Goal: Task Accomplishment & Management: Manage account settings

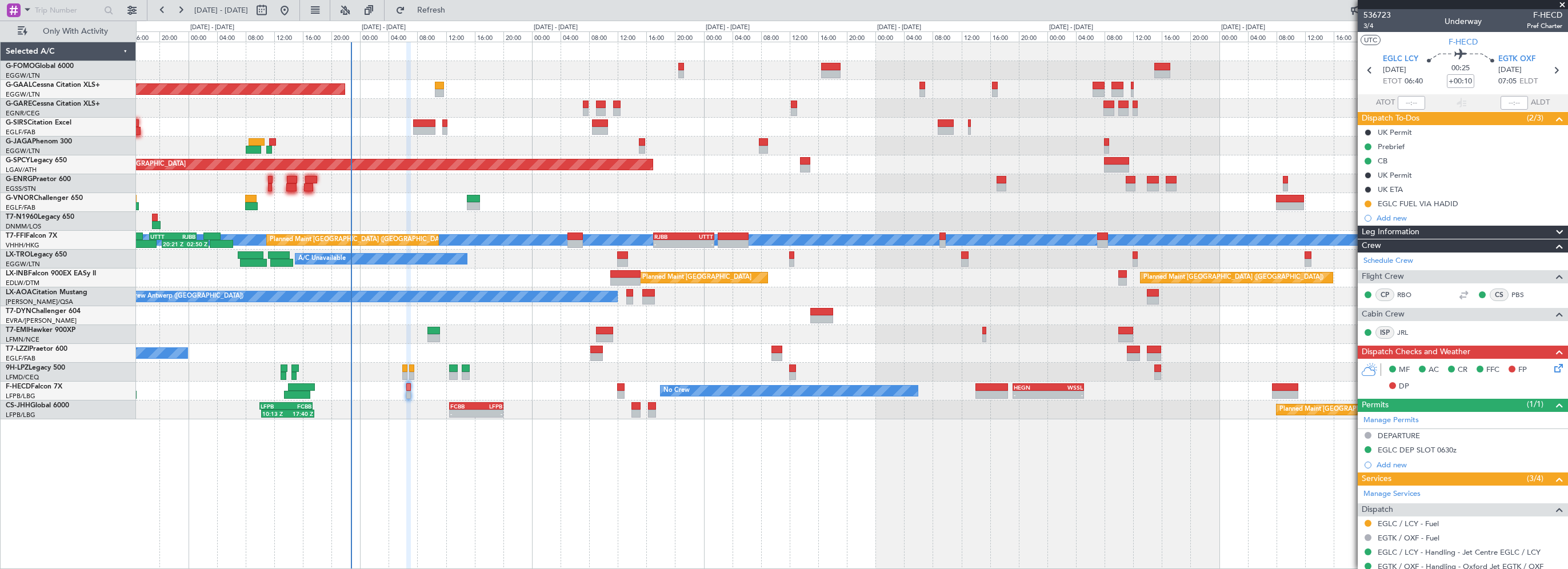
click at [634, 552] on div "06:10 Z 13:35 Z EGGW 06:00 Z KTEB 13:15 Z Planned [GEOGRAPHIC_DATA] Owner Plann…" at bounding box center [852, 305] width 1432 height 528
click at [915, 142] on div at bounding box center [852, 146] width 1431 height 19
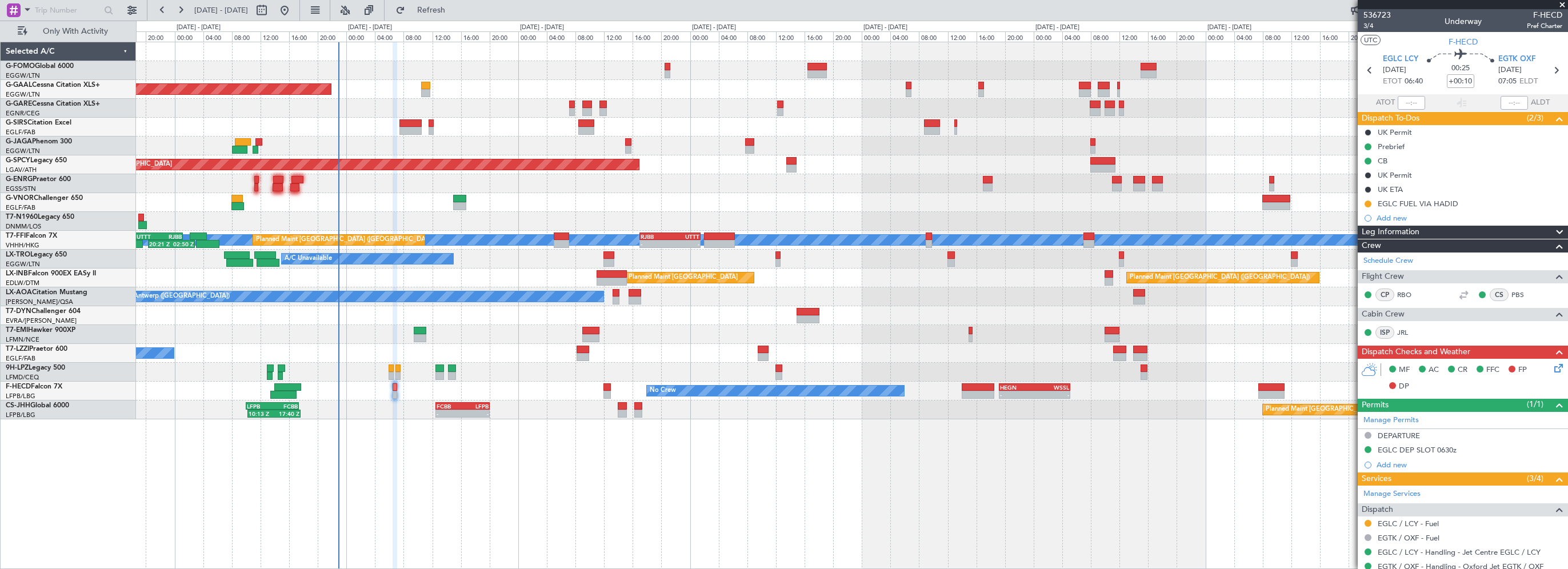
click at [1051, 339] on div at bounding box center [852, 335] width 1431 height 19
click at [1177, 517] on div "06:10 Z 13:35 Z EGGW 06:00 Z KTEB 13:15 Z Planned [GEOGRAPHIC_DATA] Owner Plann…" at bounding box center [852, 305] width 1432 height 528
click at [1438, 228] on div "Leg Information" at bounding box center [1463, 233] width 210 height 13
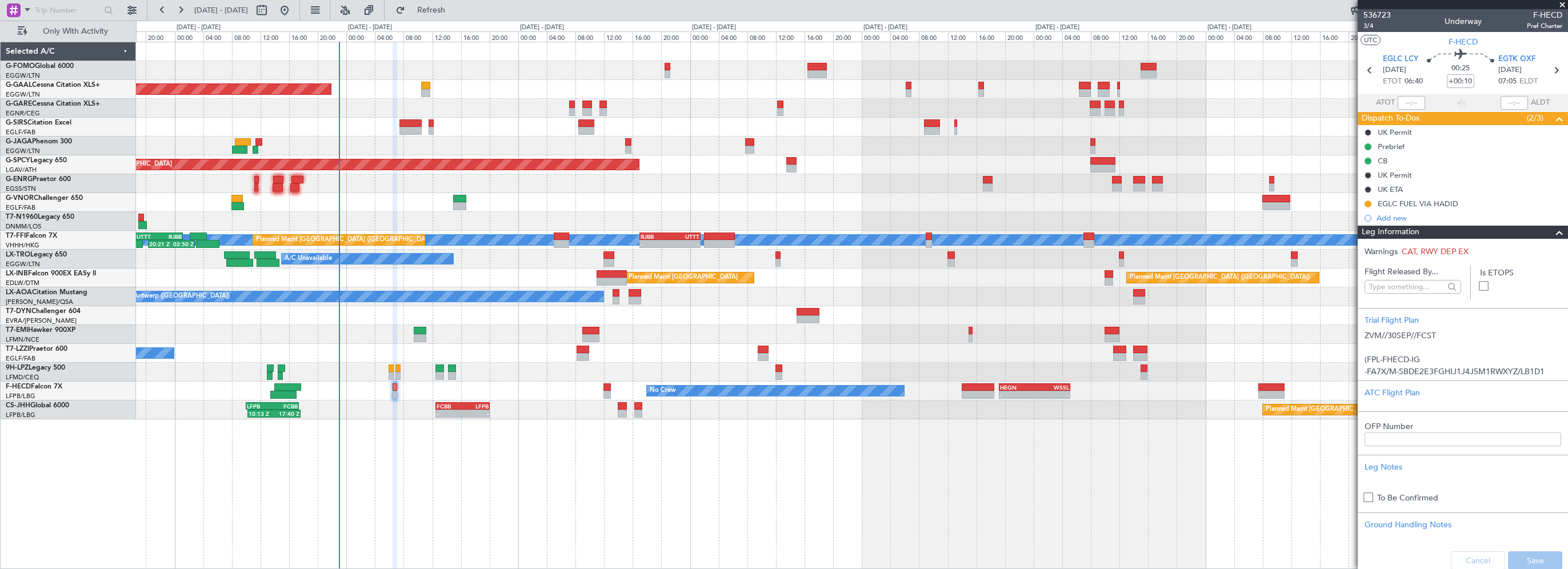
click at [504, 505] on div "06:10 Z 13:35 Z EGGW 06:00 Z KTEB 13:15 Z Planned [GEOGRAPHIC_DATA] Owner Plann…" at bounding box center [852, 305] width 1432 height 528
click at [1553, 231] on span at bounding box center [1560, 233] width 14 height 14
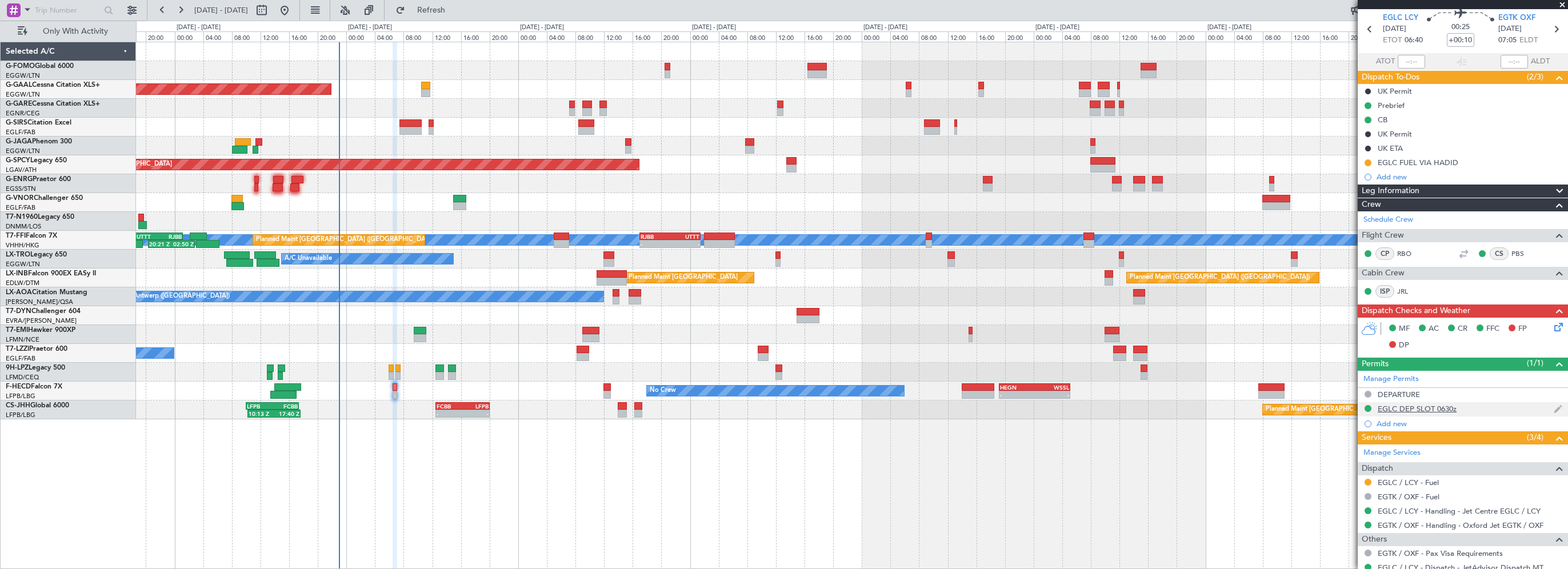
scroll to position [57, 0]
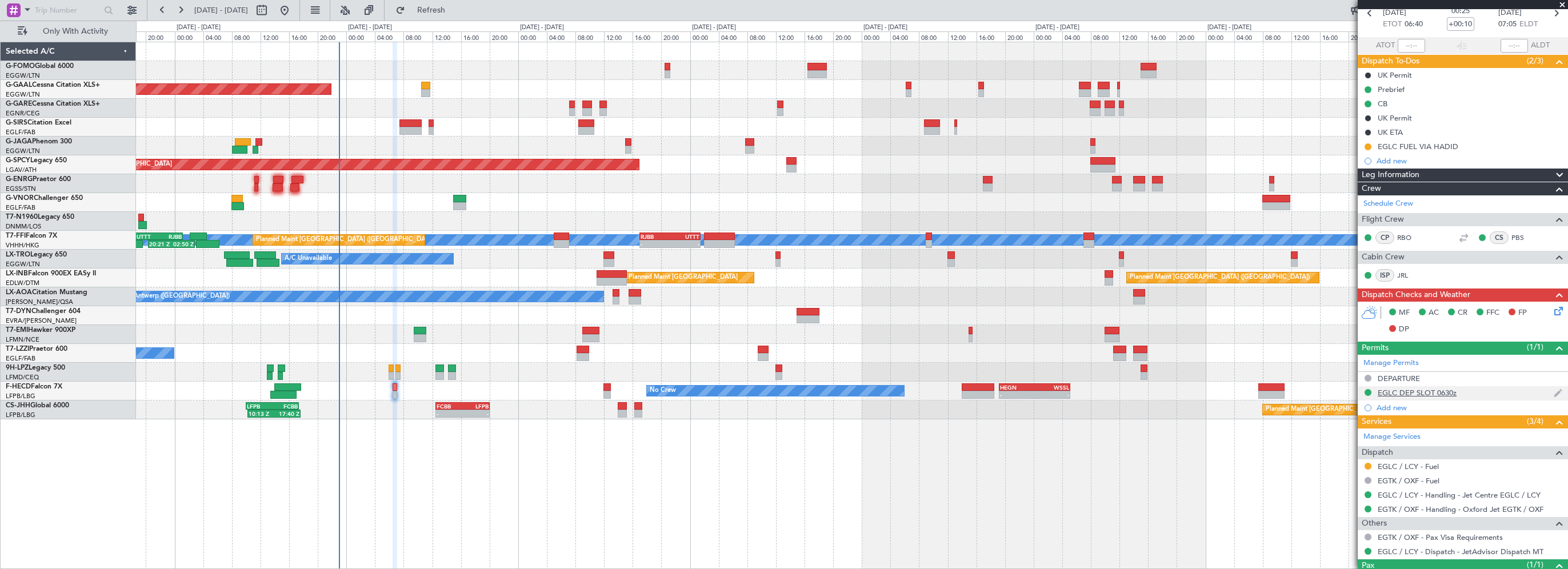
click at [1426, 393] on div "EGLC DEP SLOT 0630z" at bounding box center [1416, 393] width 79 height 10
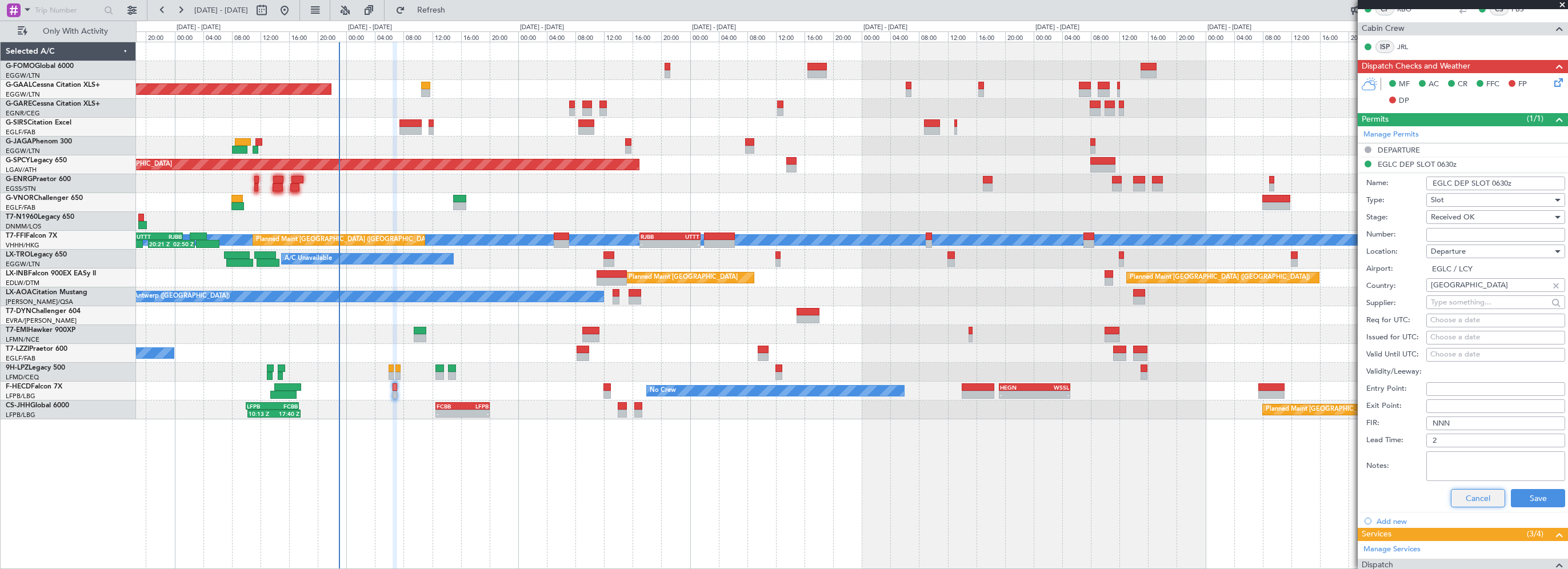
click at [1468, 493] on button "Cancel" at bounding box center [1479, 499] width 55 height 18
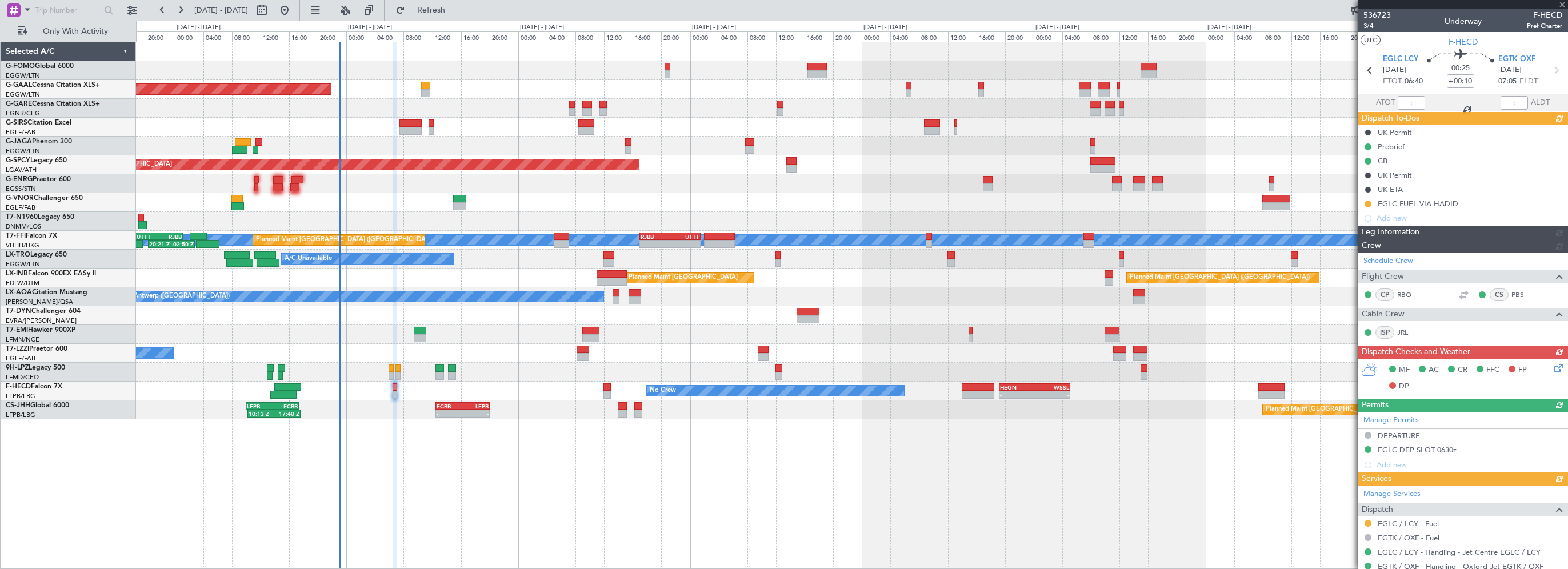
scroll to position [0, 0]
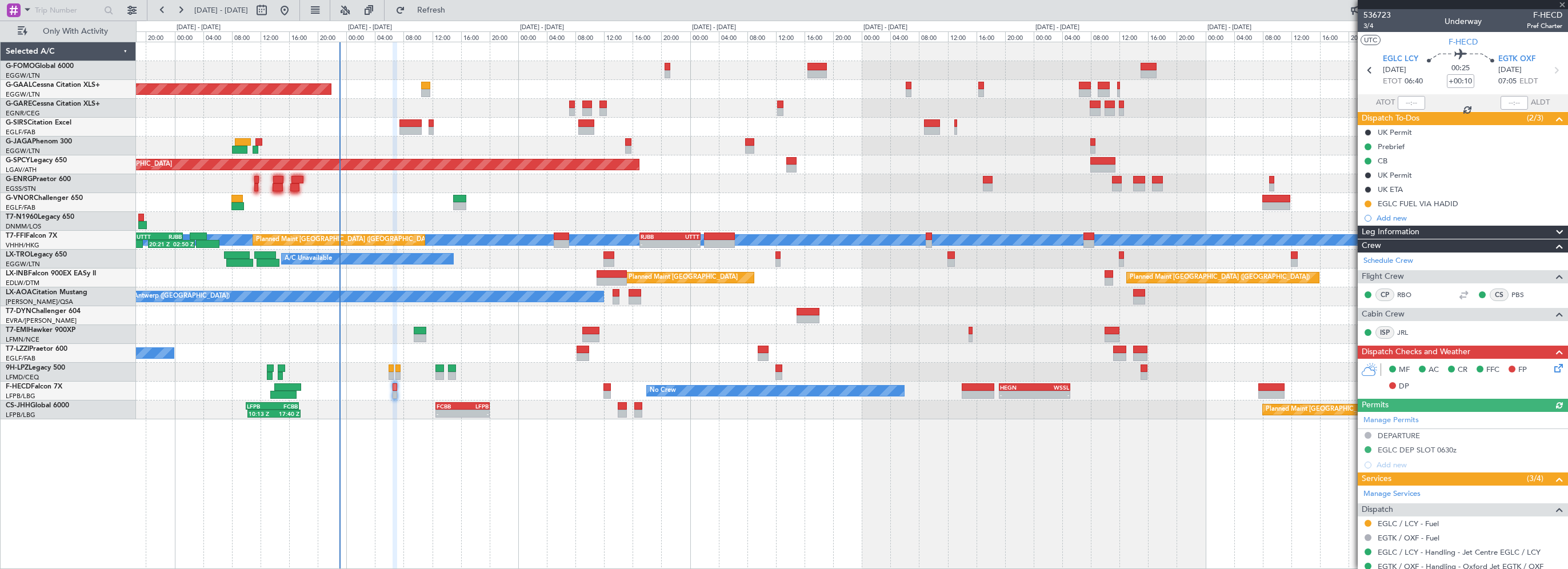
click at [707, 448] on div "06:10 Z 13:35 Z EGGW 06:00 Z KTEB 13:15 Z Planned [GEOGRAPHIC_DATA] Owner Plann…" at bounding box center [852, 305] width 1432 height 528
click at [1490, 228] on div "Leg Information" at bounding box center [1463, 233] width 210 height 13
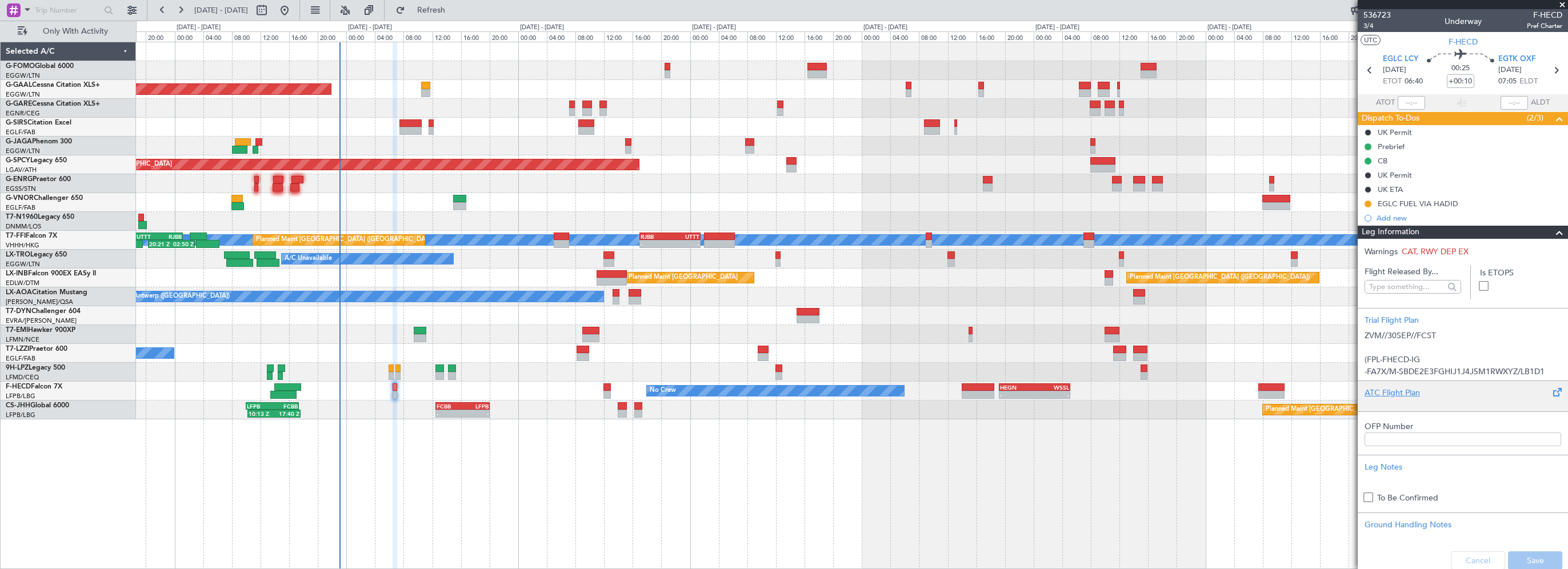
click at [1383, 395] on div "ATC Flight Plan" at bounding box center [1463, 393] width 196 height 12
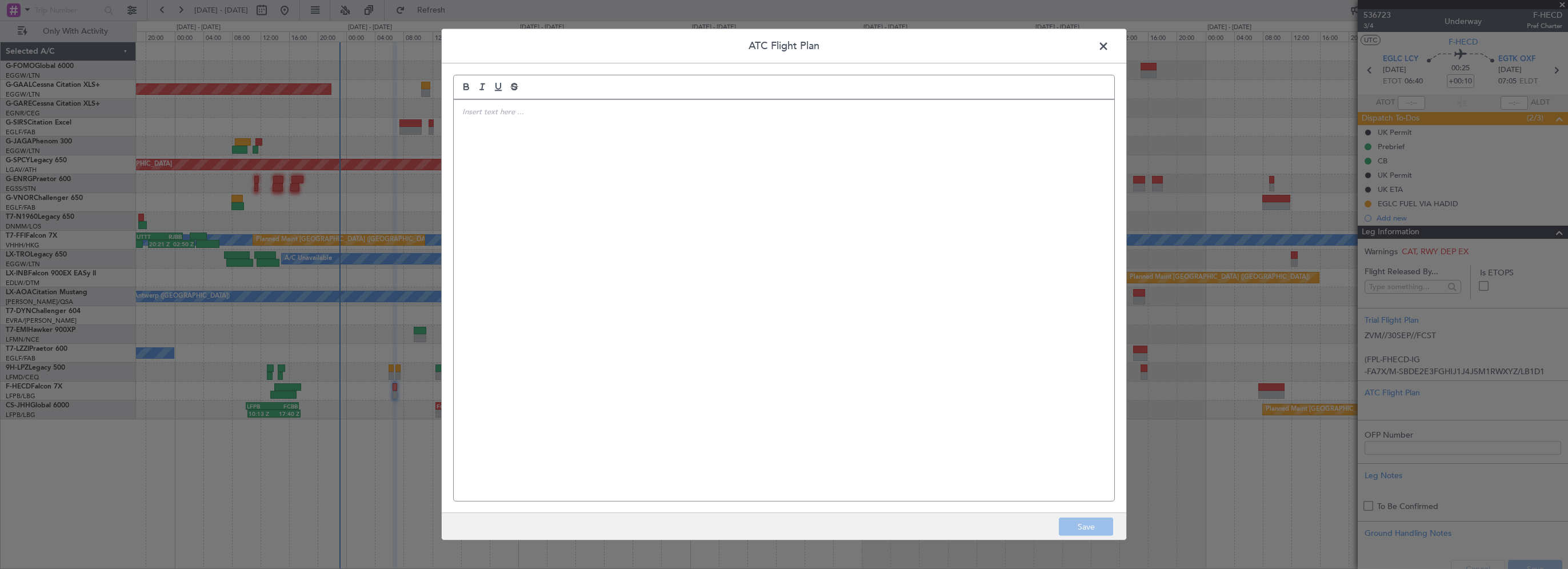
click at [620, 160] on div at bounding box center [784, 301] width 661 height 401
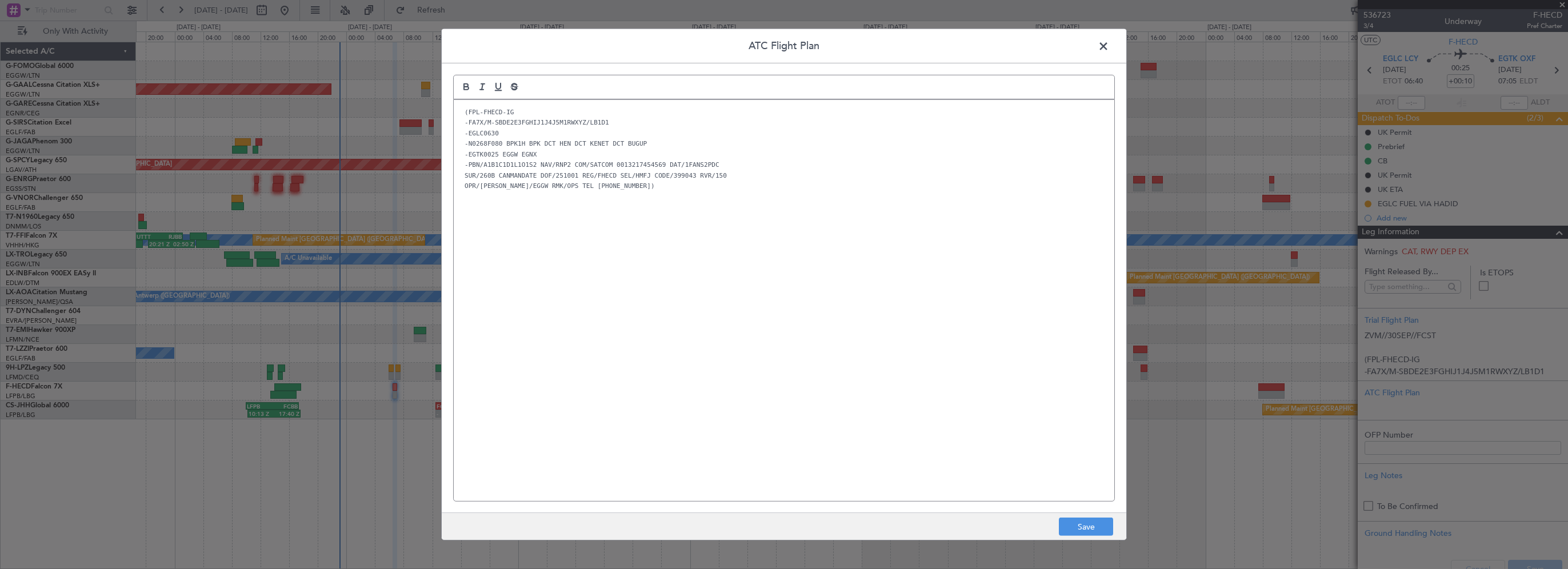
click at [666, 275] on div "(FPL-FHECD-IG -FA7X/M-SBDE2E3FGHIJ1J4J5M1RWXYZ/LB1D1 -EGLC0630 -N0268F080 BPK1H…" at bounding box center [784, 301] width 661 height 401
click at [1082, 527] on button "Save" at bounding box center [1086, 527] width 55 height 18
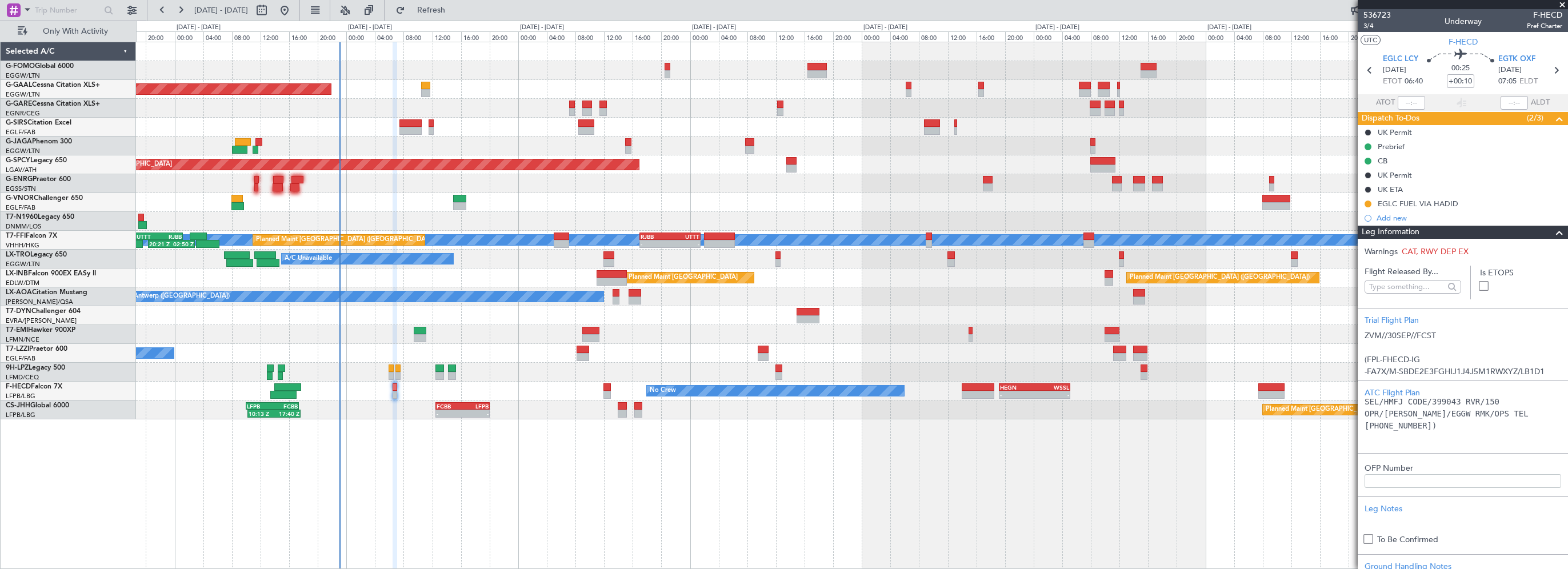
scroll to position [286, 0]
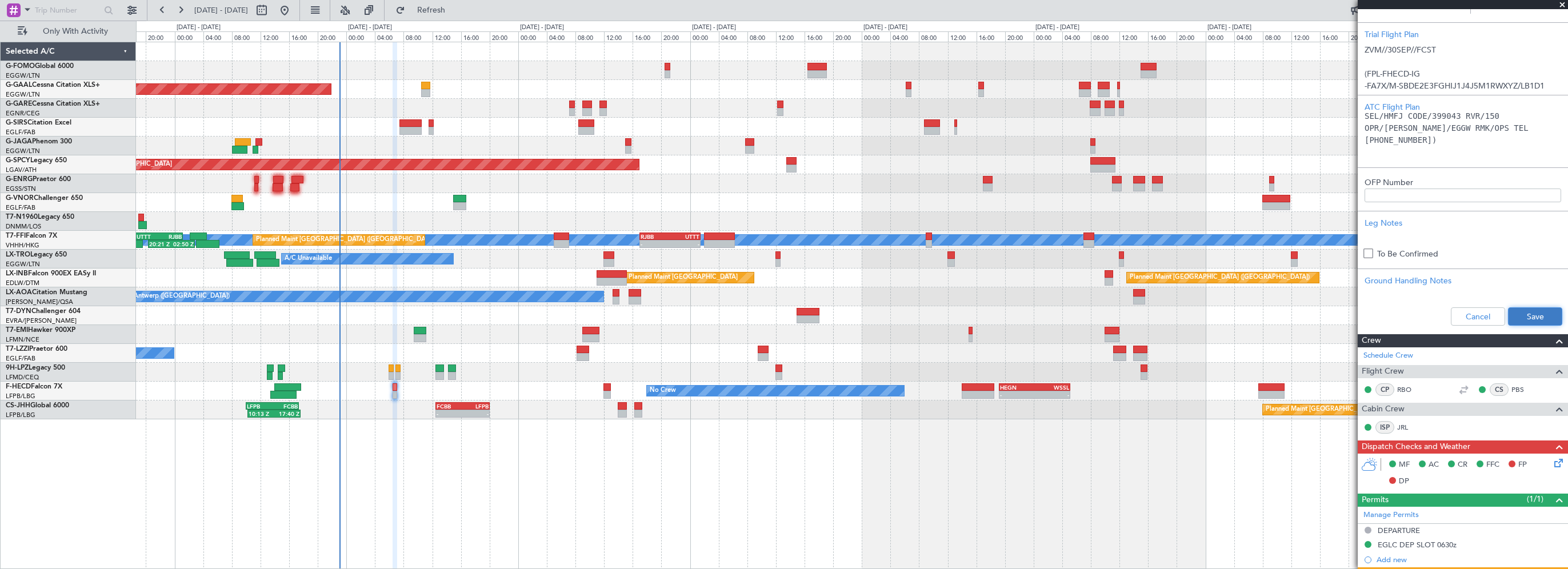
click at [1534, 321] on button "Save" at bounding box center [1536, 316] width 55 height 18
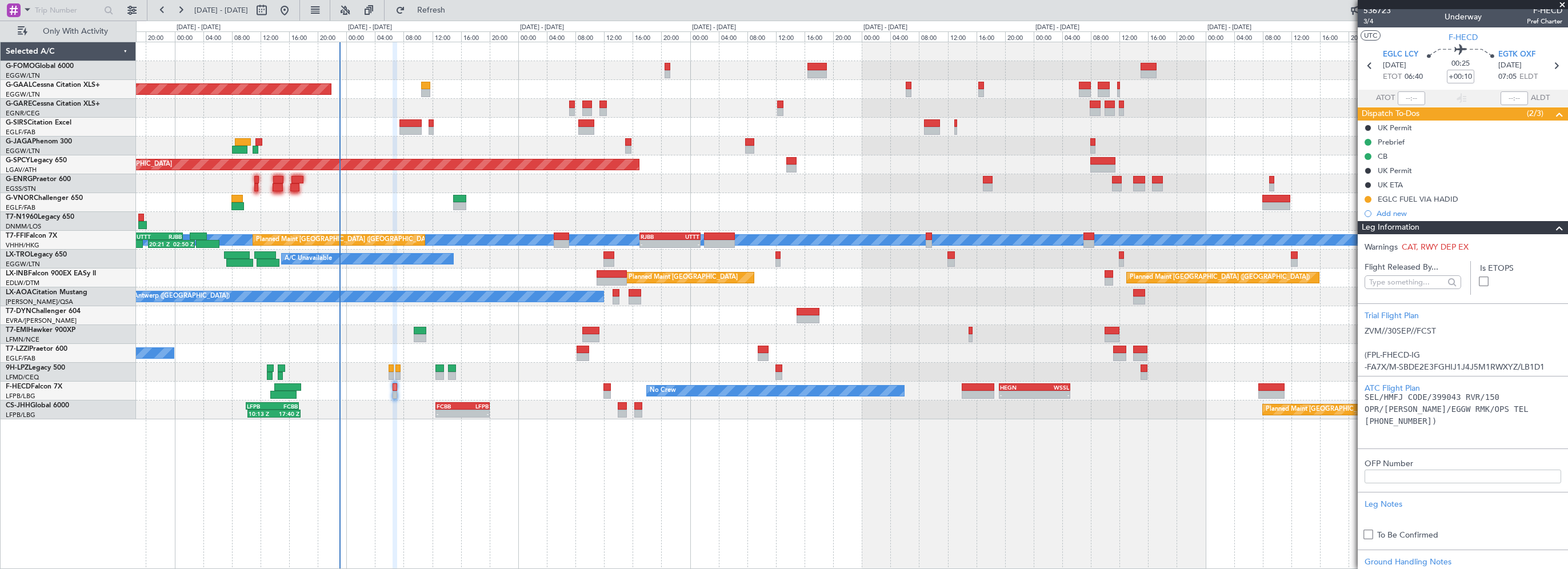
scroll to position [0, 0]
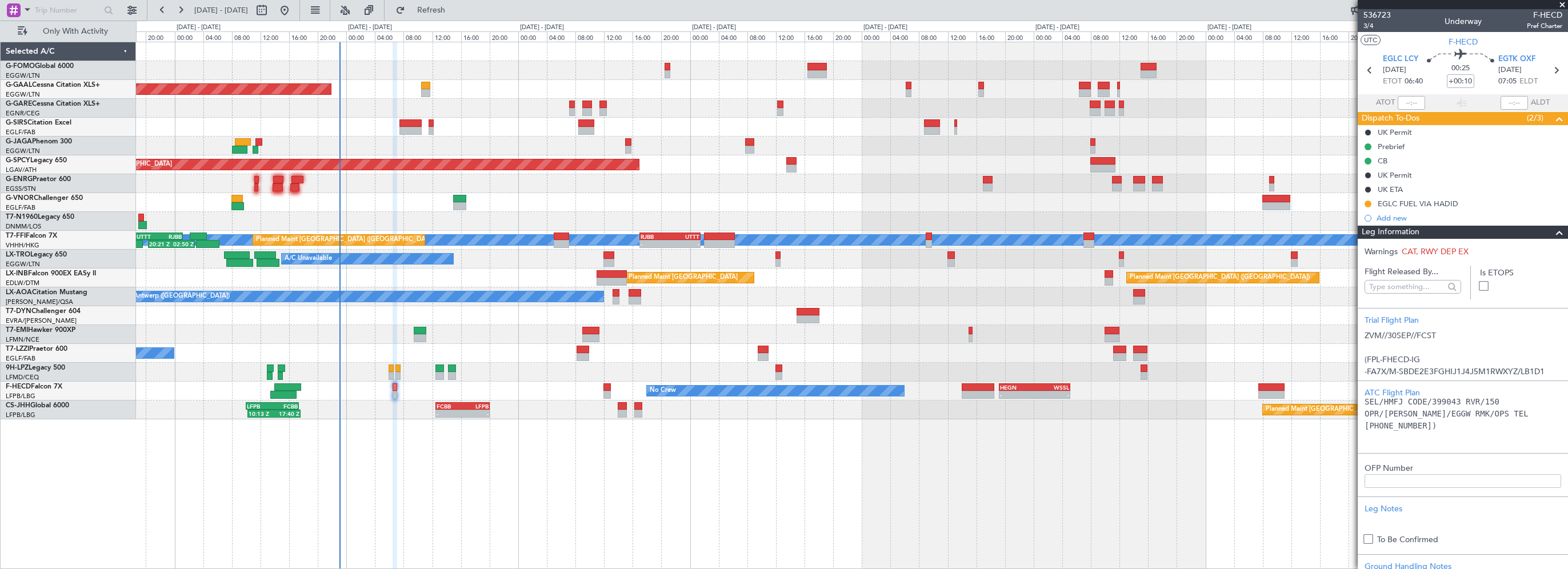
click at [628, 533] on div "06:10 Z 13:35 Z EGGW 06:00 Z KTEB 13:15 Z Planned [GEOGRAPHIC_DATA] Owner Plann…" at bounding box center [852, 305] width 1432 height 528
click at [1553, 231] on span at bounding box center [1560, 233] width 14 height 14
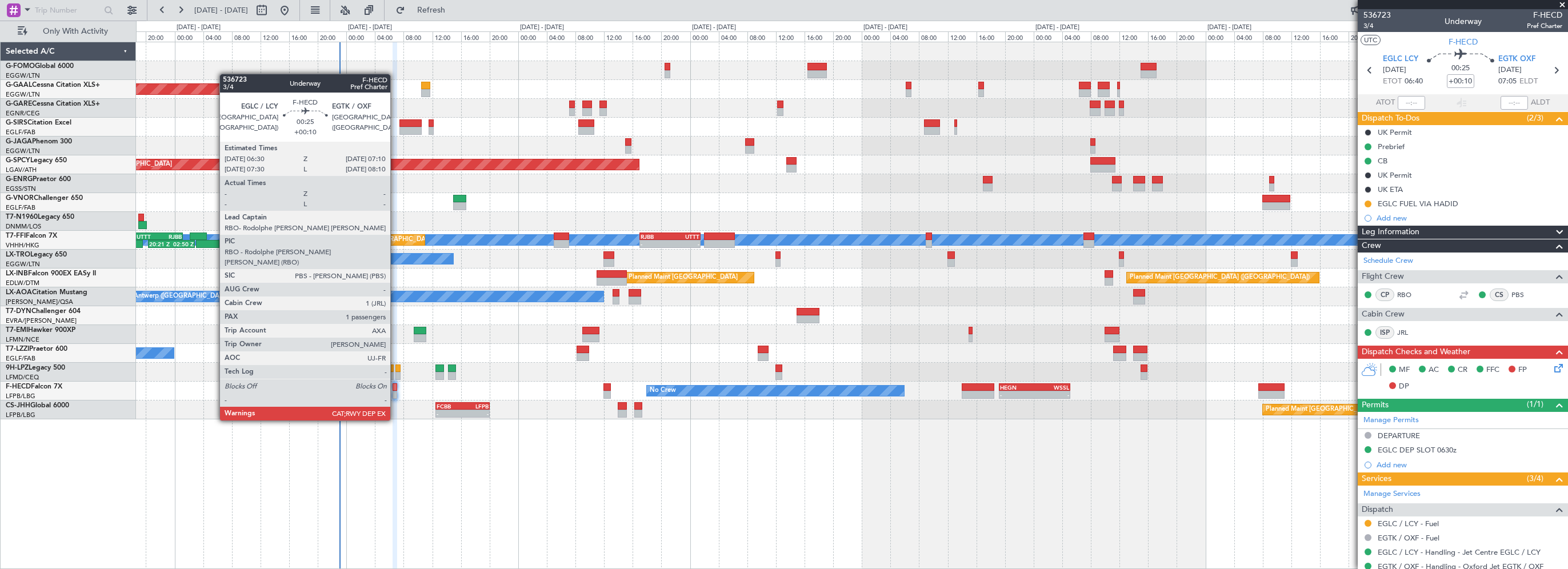
click at [395, 388] on div at bounding box center [395, 388] width 5 height 8
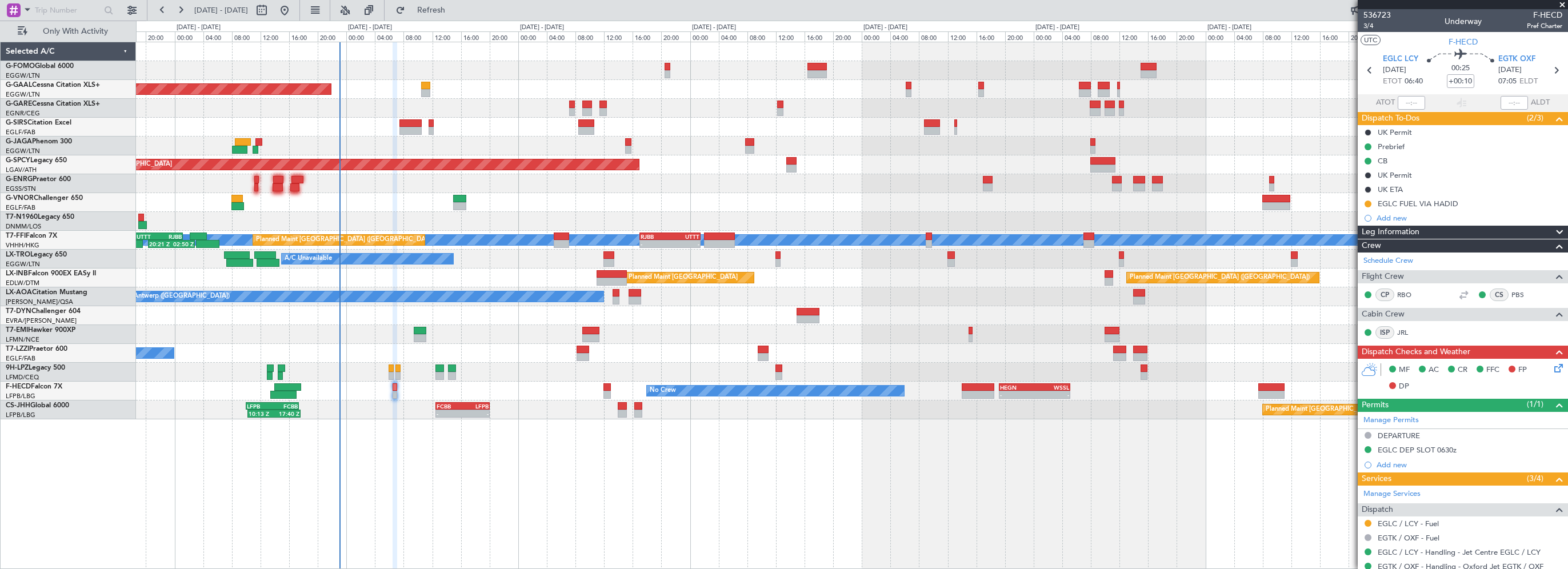
click at [1552, 365] on icon at bounding box center [1556, 366] width 9 height 9
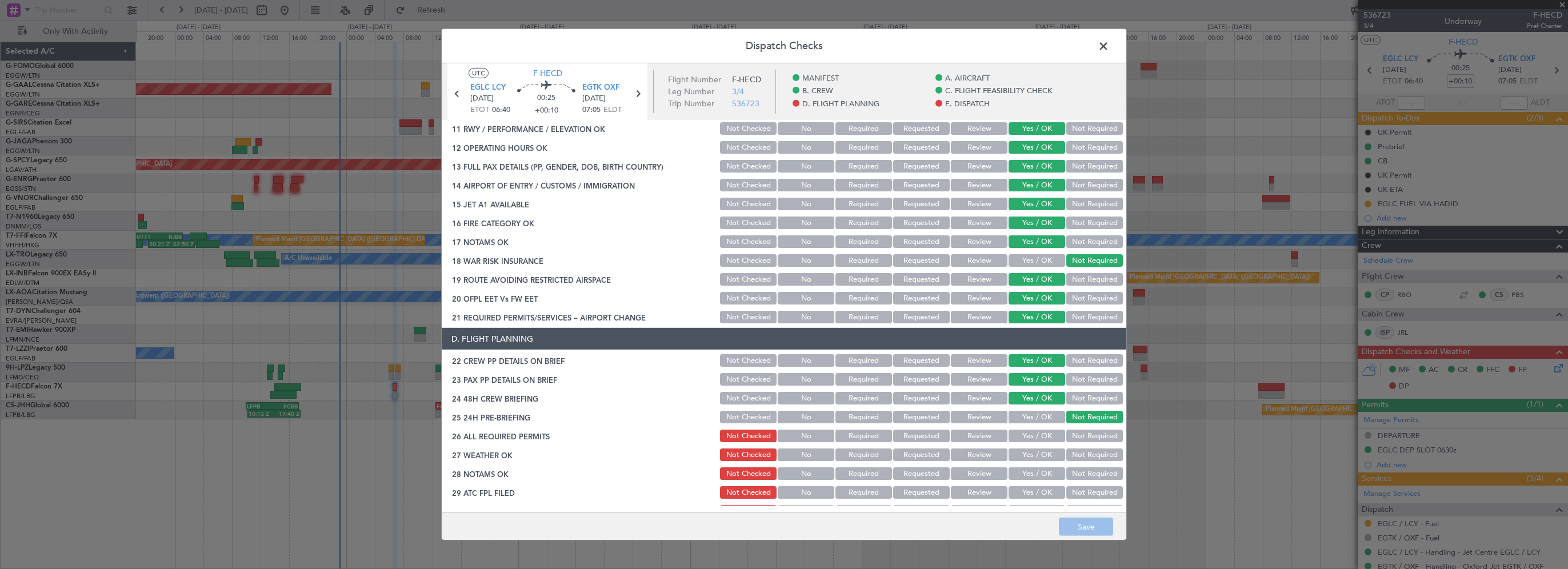
scroll to position [571, 0]
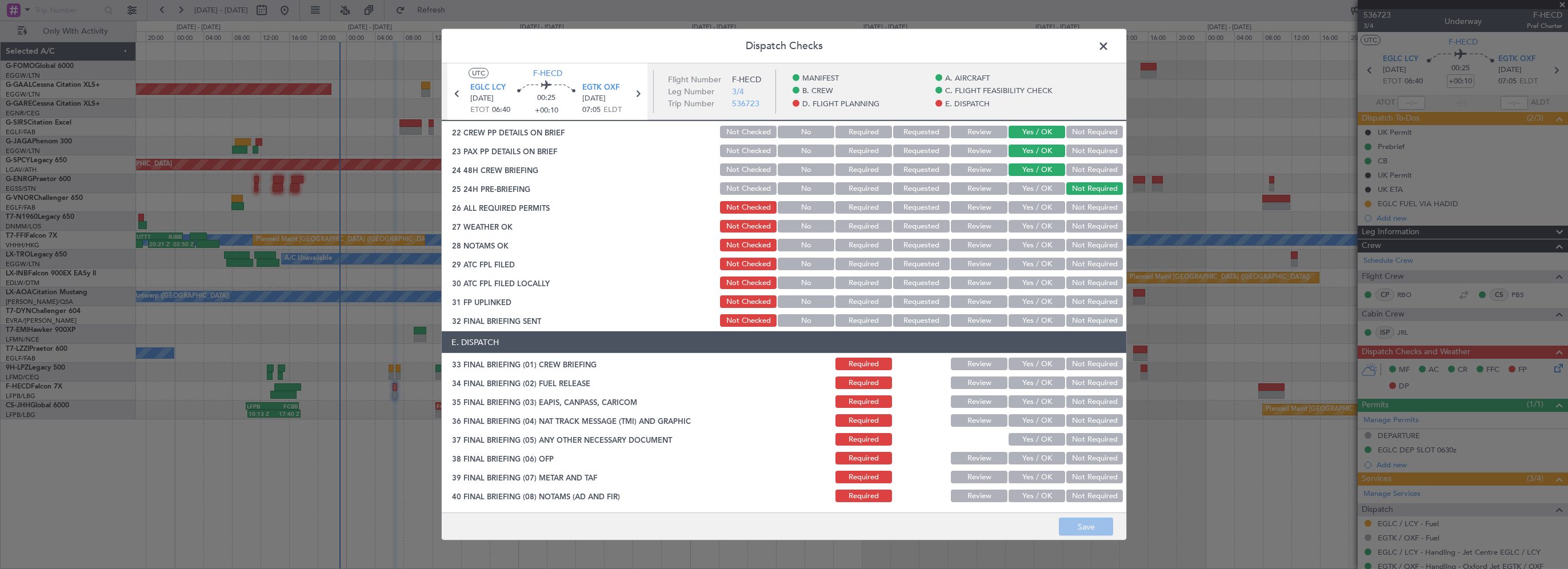
click at [1051, 205] on button "Yes / OK" at bounding box center [1037, 207] width 56 height 12
click at [1044, 233] on div "Yes / OK" at bounding box center [1036, 226] width 58 height 16
drag, startPoint x: 1048, startPoint y: 228, endPoint x: 1040, endPoint y: 244, distance: 17.9
click at [1048, 229] on button "Yes / OK" at bounding box center [1037, 226] width 56 height 12
click at [1039, 247] on button "Yes / OK" at bounding box center [1037, 244] width 56 height 12
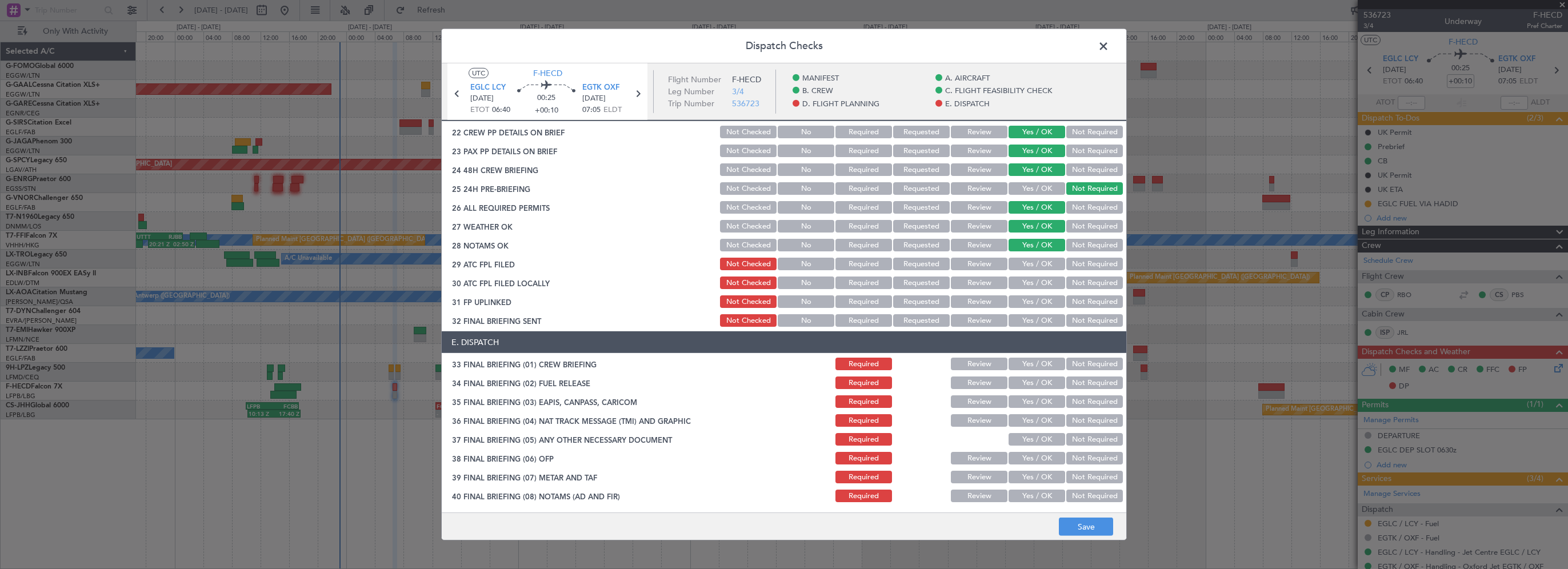
click at [1030, 266] on button "Yes / OK" at bounding box center [1037, 263] width 56 height 12
drag, startPoint x: 1027, startPoint y: 283, endPoint x: 1033, endPoint y: 293, distance: 11.7
click at [1029, 283] on button "Yes / OK" at bounding box center [1037, 282] width 56 height 12
click at [1034, 300] on button "Yes / OK" at bounding box center [1037, 301] width 56 height 12
click at [1030, 320] on button "Yes / OK" at bounding box center [1037, 320] width 56 height 12
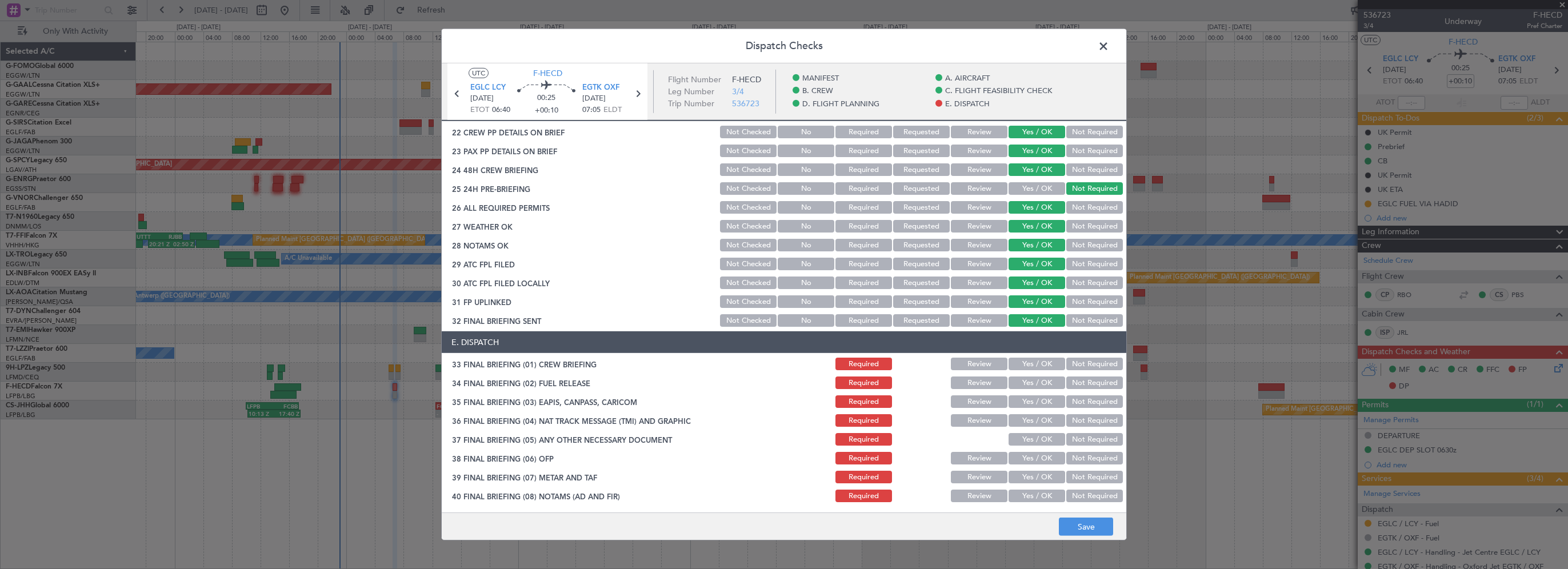
click at [1031, 364] on button "Yes / OK" at bounding box center [1037, 364] width 56 height 12
click at [1028, 382] on button "Yes / OK" at bounding box center [1037, 383] width 56 height 12
drag, startPoint x: 1095, startPoint y: 395, endPoint x: 1088, endPoint y: 417, distance: 23.1
click at [1095, 398] on button "Not Required" at bounding box center [1094, 401] width 56 height 12
drag, startPoint x: 1087, startPoint y: 417, endPoint x: 1081, endPoint y: 436, distance: 19.9
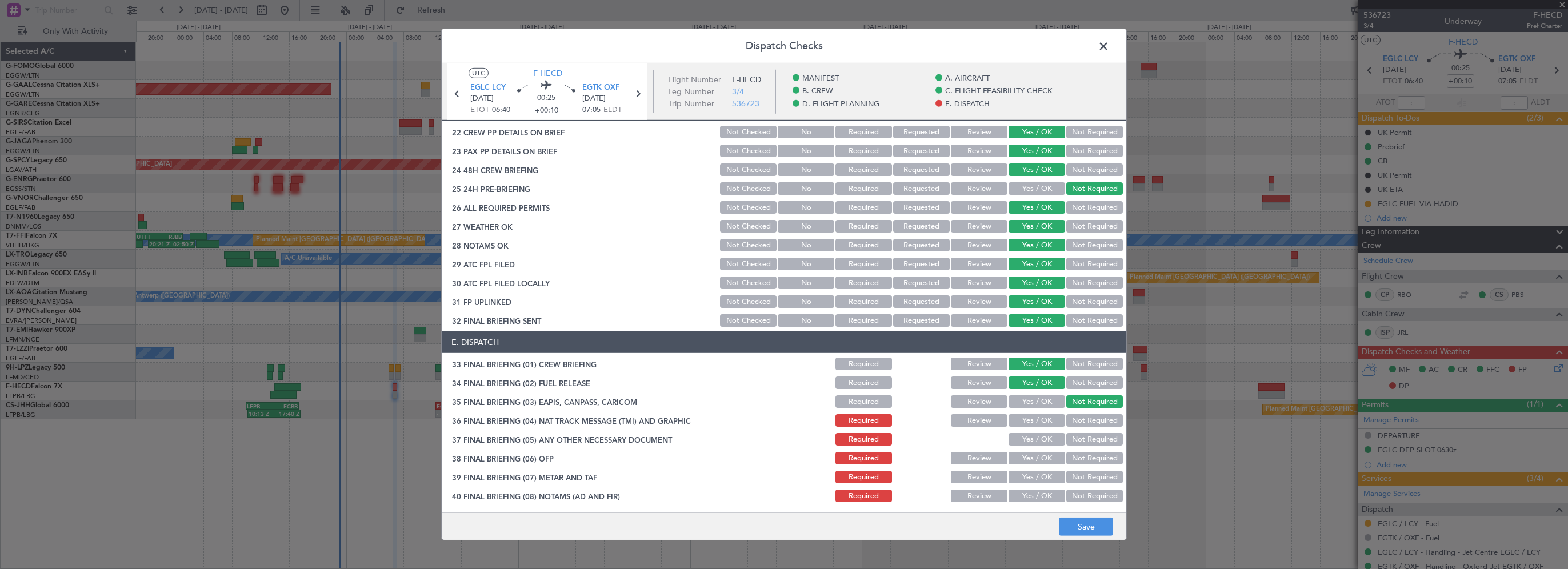
click at [1087, 418] on button "Not Required" at bounding box center [1094, 420] width 56 height 12
click at [1078, 442] on button "Not Required" at bounding box center [1094, 439] width 56 height 12
drag, startPoint x: 1020, startPoint y: 450, endPoint x: 1019, endPoint y: 462, distance: 12.0
click at [1020, 451] on div "Yes / OK" at bounding box center [1036, 458] width 58 height 16
click at [1026, 459] on button "Yes / OK" at bounding box center [1037, 458] width 56 height 12
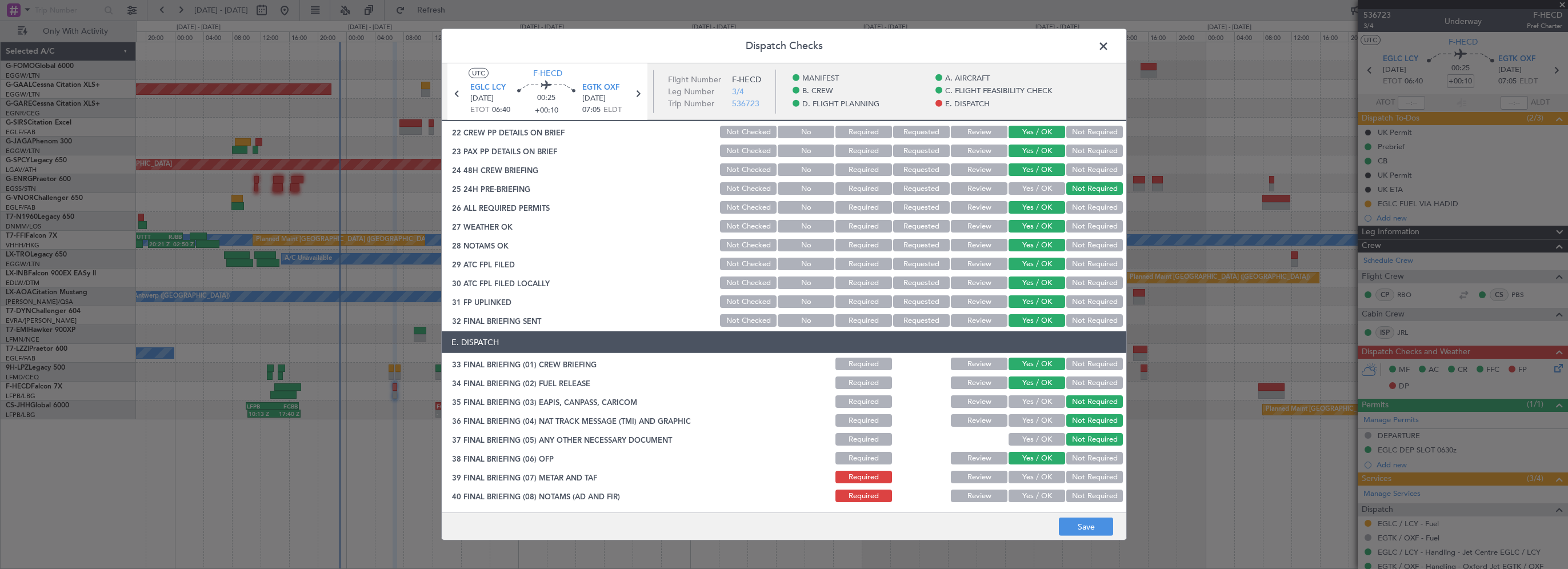
click at [1031, 473] on button "Yes / OK" at bounding box center [1037, 476] width 56 height 12
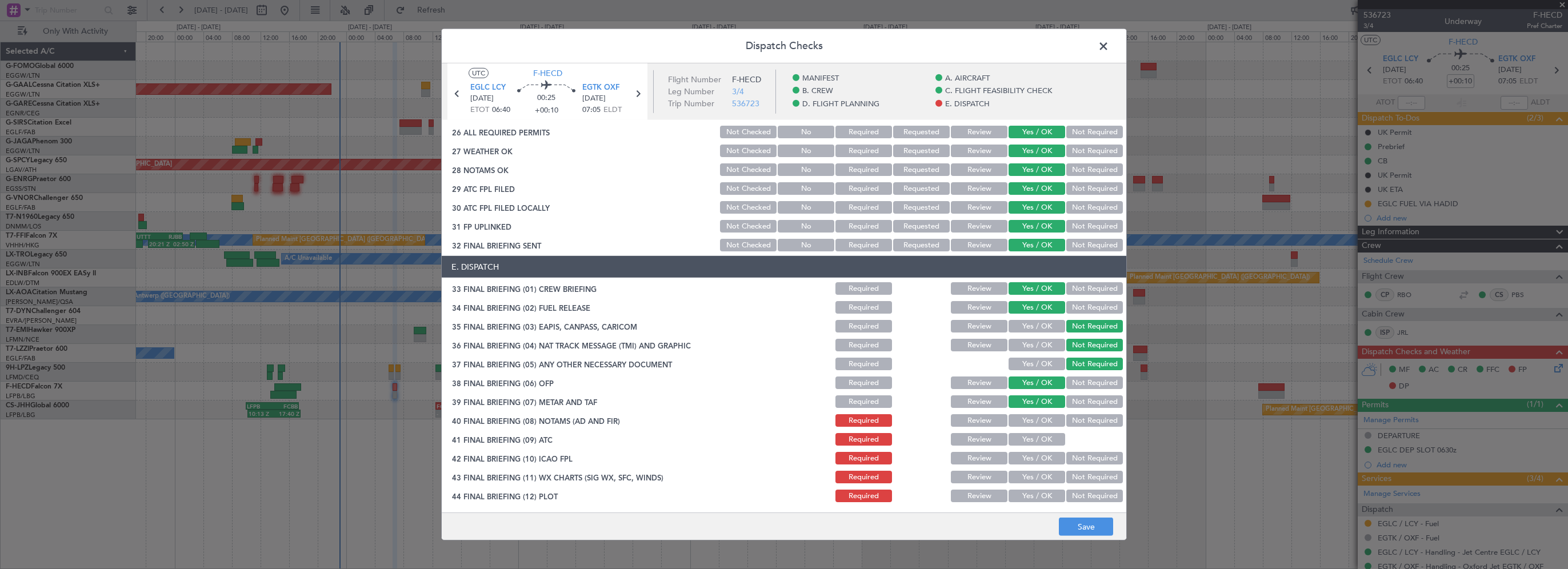
scroll to position [648, 0]
click at [1031, 425] on button "Yes / OK" at bounding box center [1037, 420] width 56 height 12
drag, startPoint x: 1033, startPoint y: 436, endPoint x: 1029, endPoint y: 452, distance: 16.5
click at [1033, 436] on button "Yes / OK" at bounding box center [1037, 438] width 56 height 12
click at [1025, 475] on button "Yes / OK" at bounding box center [1037, 476] width 56 height 12
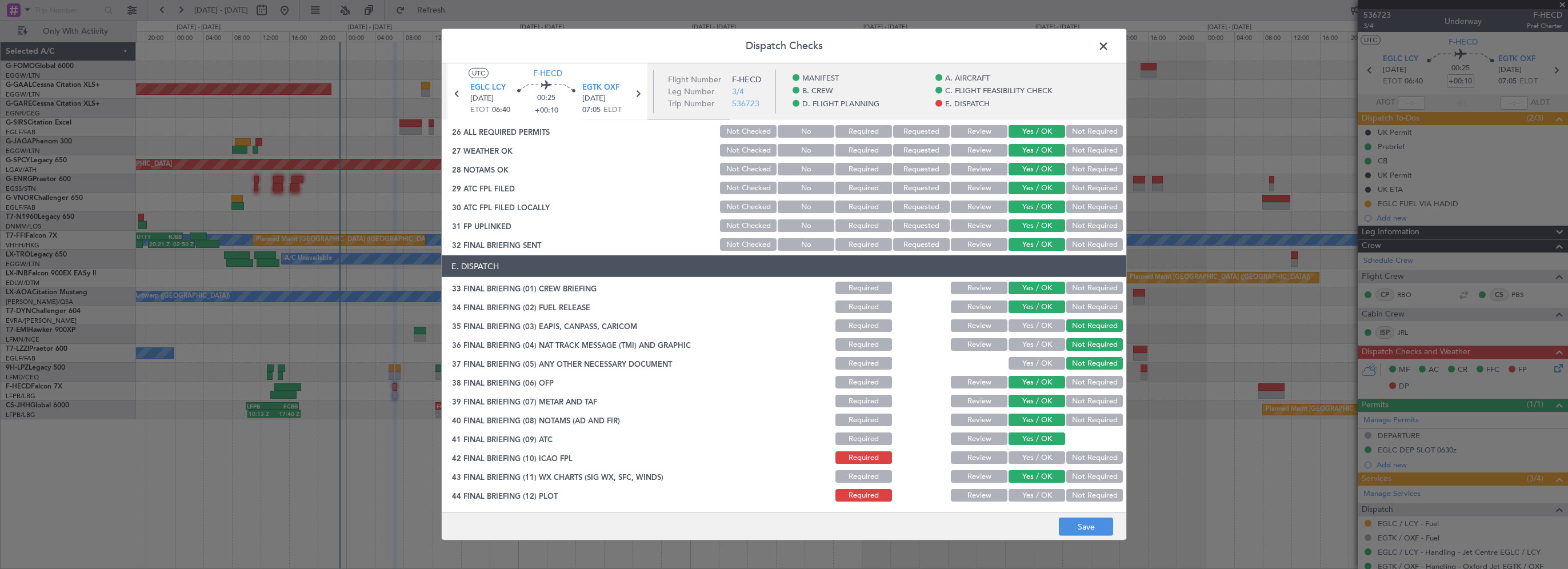
click at [1026, 461] on button "Yes / OK" at bounding box center [1037, 457] width 56 height 12
drag, startPoint x: 1030, startPoint y: 489, endPoint x: 1036, endPoint y: 490, distance: 6.1
click at [1030, 490] on button "Yes / OK" at bounding box center [1037, 495] width 56 height 12
click at [1073, 535] on button "Save" at bounding box center [1086, 527] width 55 height 18
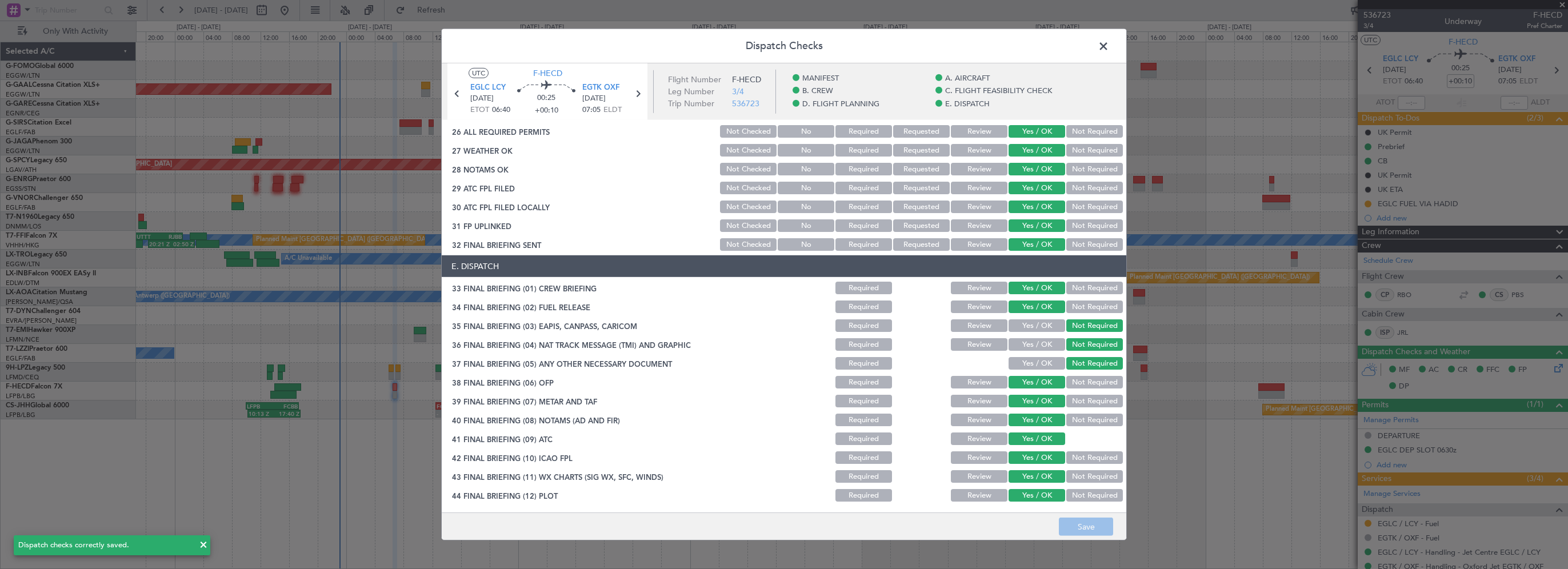
click at [1109, 41] on span at bounding box center [1109, 50] width 0 height 23
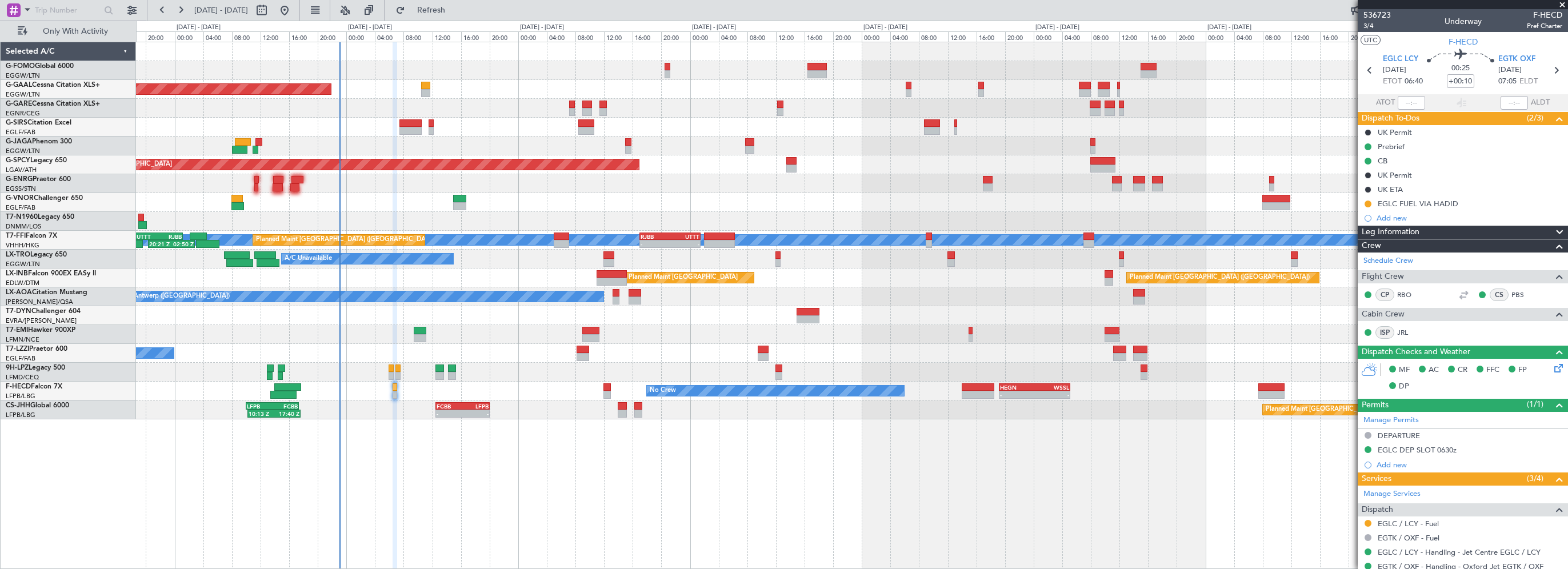
click at [493, 111] on div at bounding box center [852, 108] width 1431 height 19
click at [456, 7] on span "Refresh" at bounding box center [432, 11] width 48 height 8
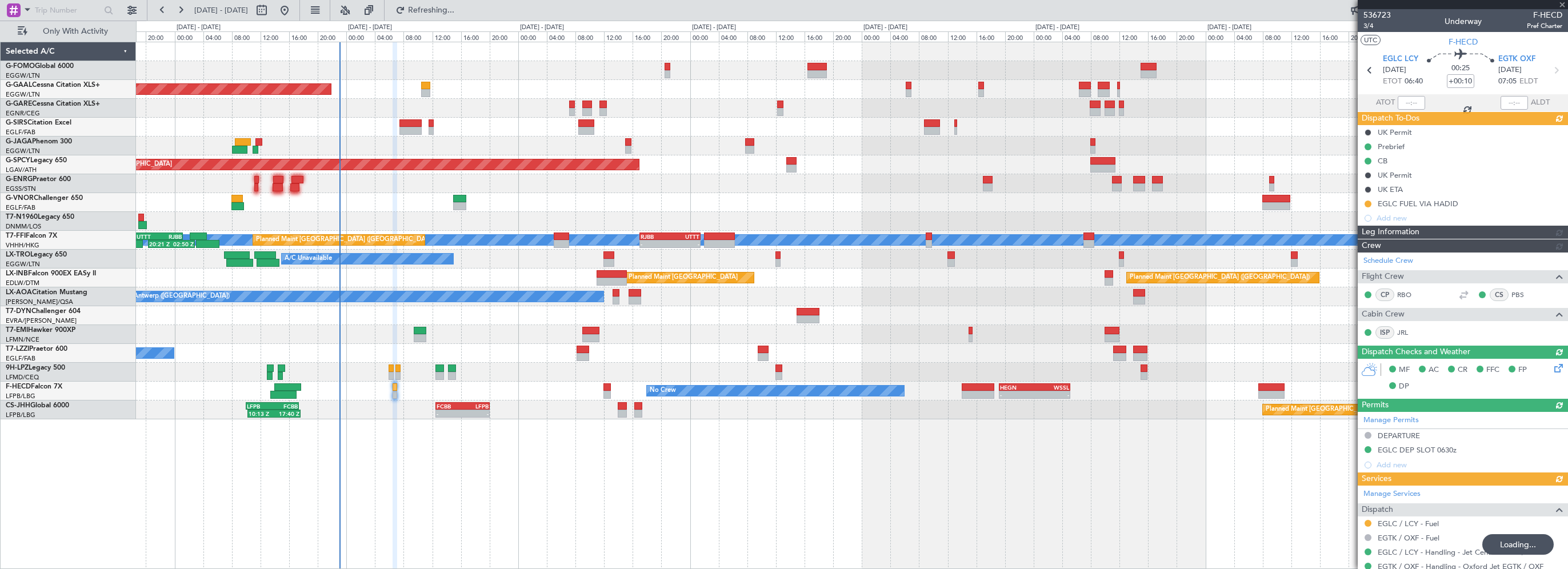
scroll to position [0, 0]
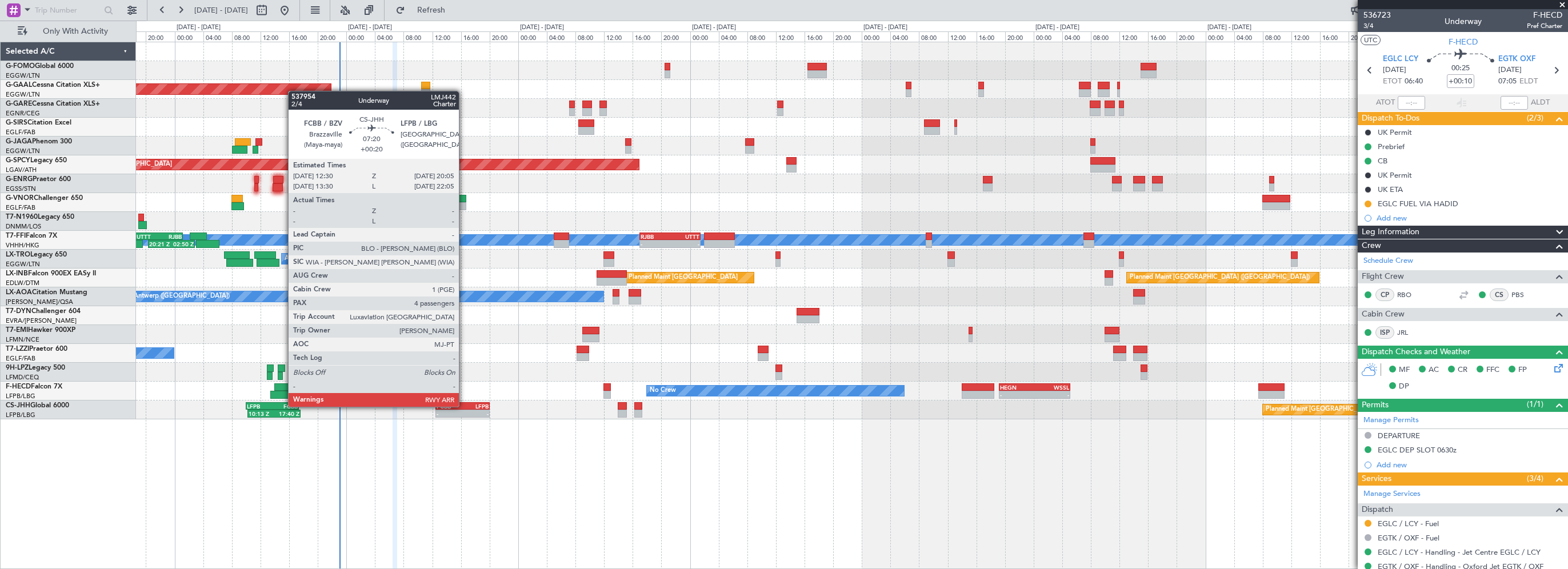
click at [464, 406] on div "LFPB" at bounding box center [476, 406] width 27 height 7
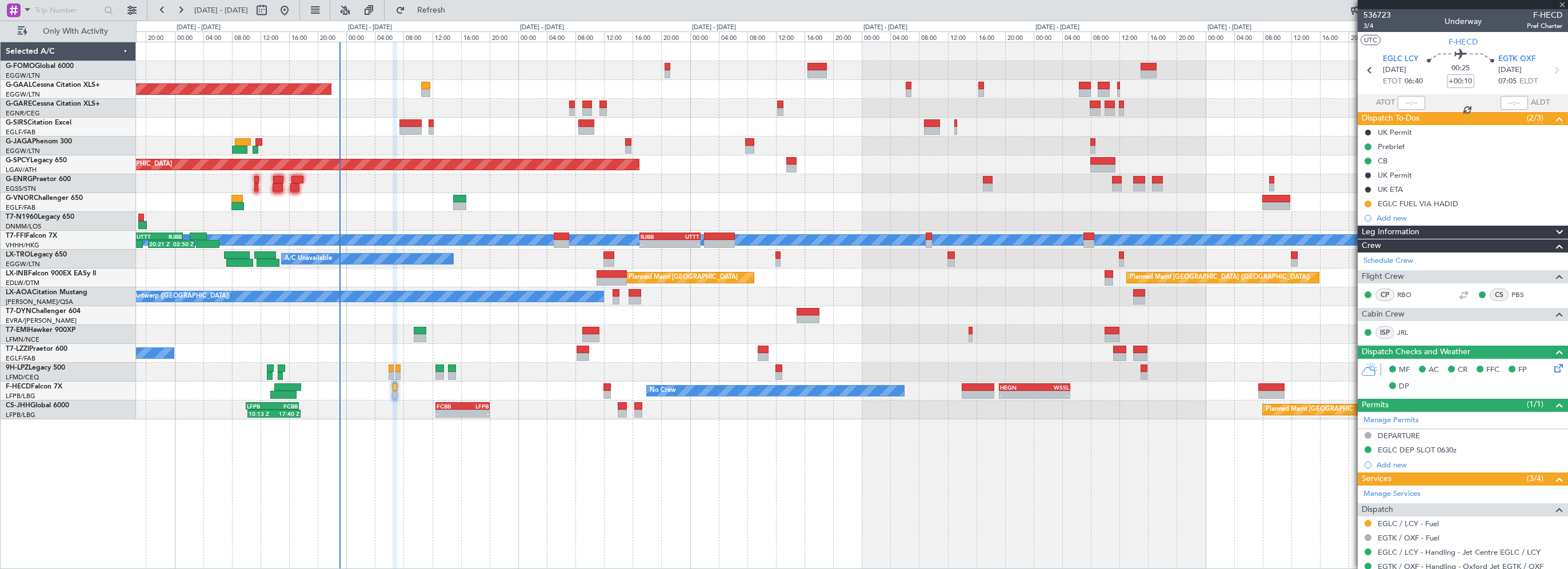
type input "+00:20"
type input "4"
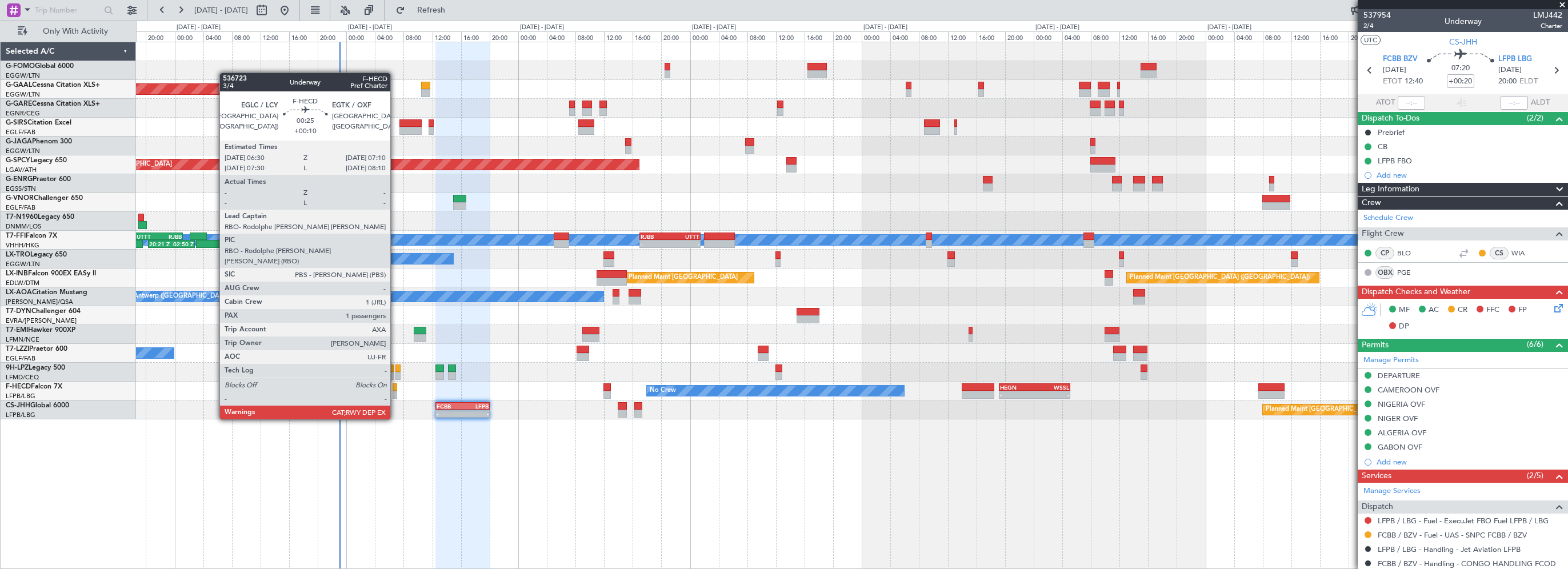
click at [395, 387] on div at bounding box center [395, 388] width 5 height 8
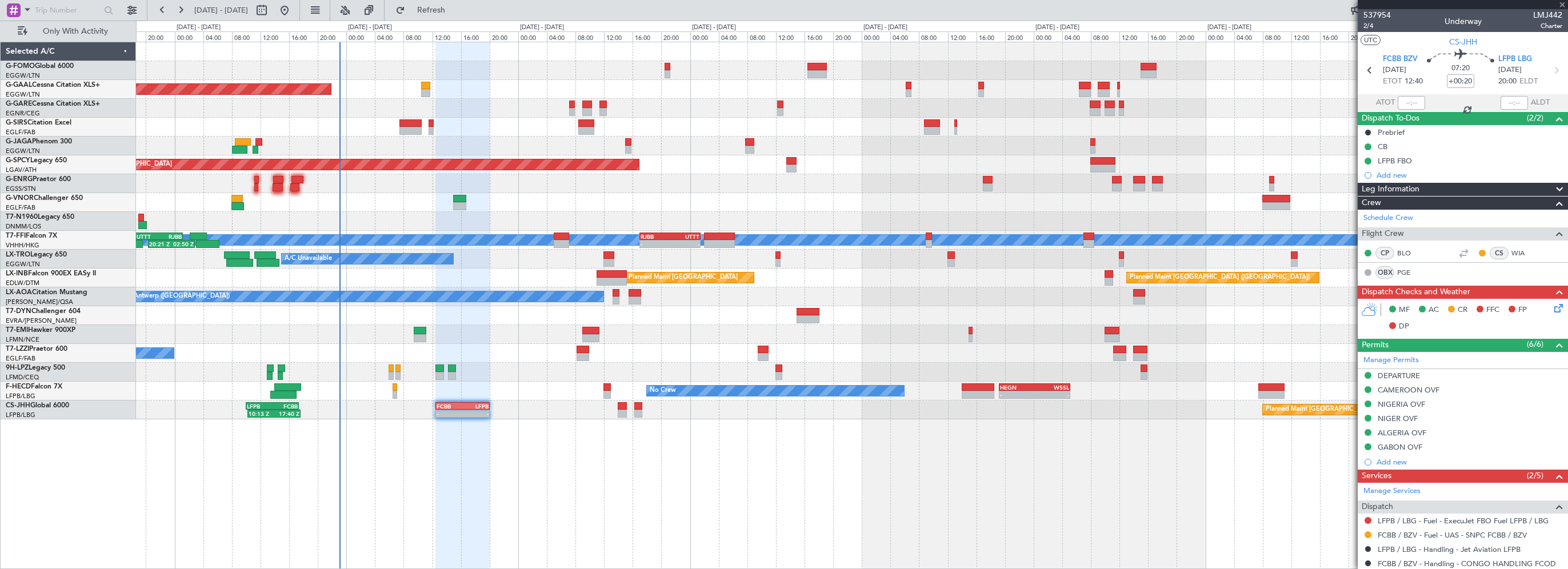
type input "+00:10"
type input "1"
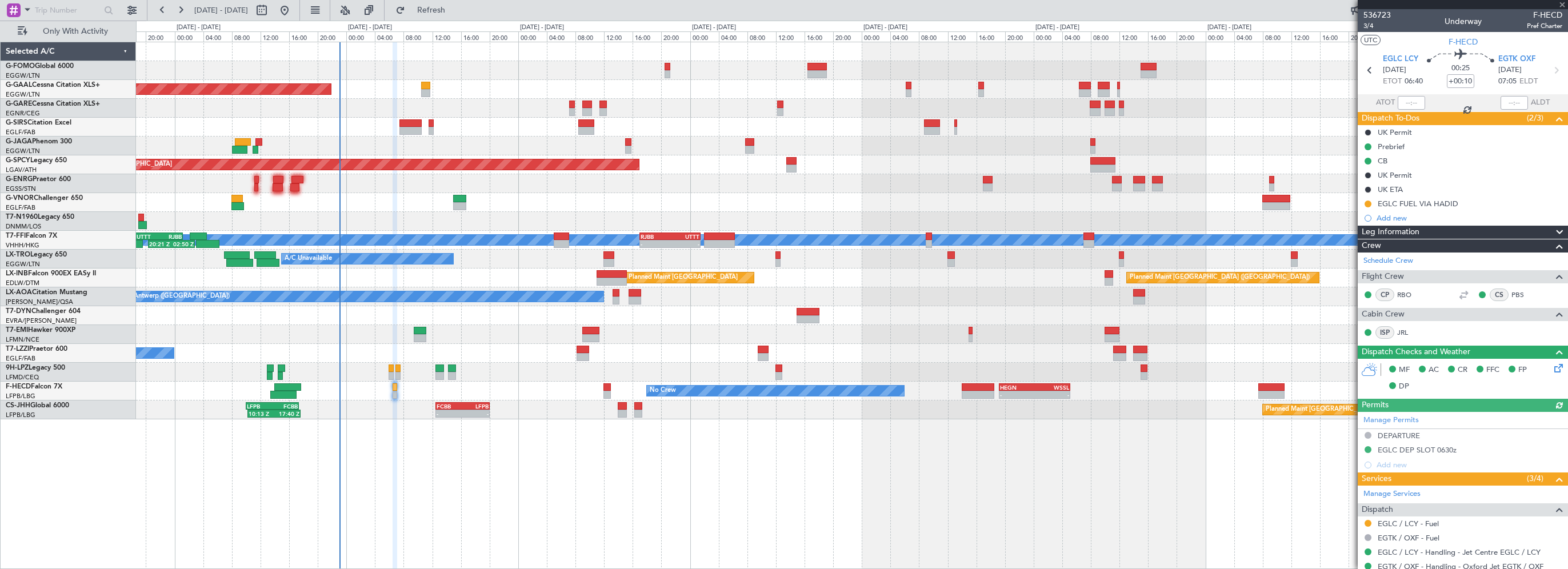
click at [1552, 370] on icon at bounding box center [1556, 366] width 9 height 9
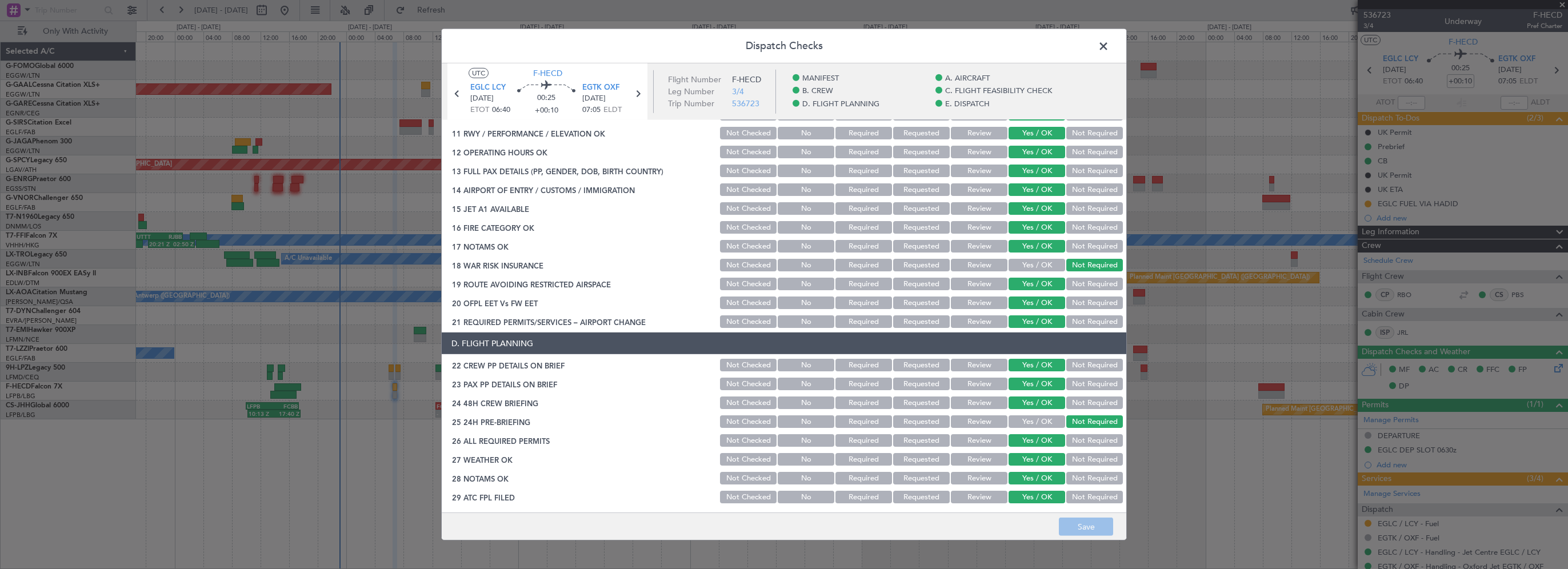
scroll to position [343, 0]
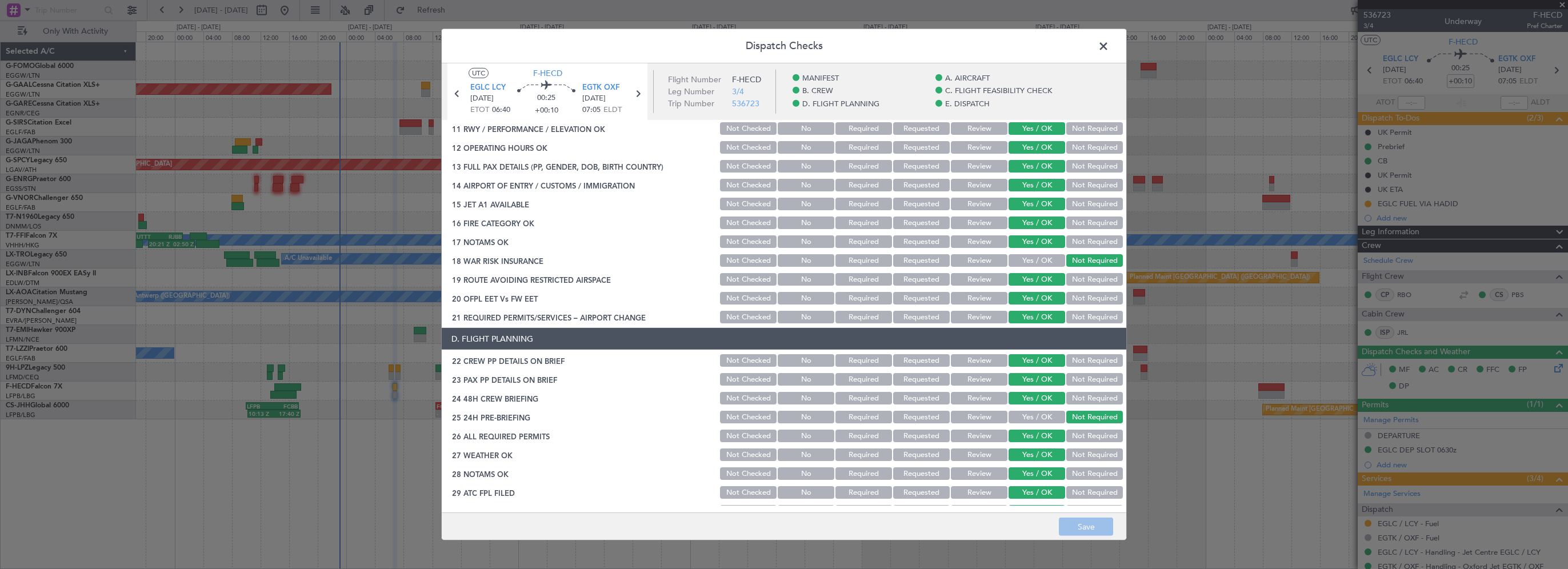
click at [953, 454] on button "Review" at bounding box center [979, 455] width 56 height 12
click at [958, 474] on button "Review" at bounding box center [979, 473] width 56 height 12
click at [1086, 523] on button "Save" at bounding box center [1086, 527] width 55 height 18
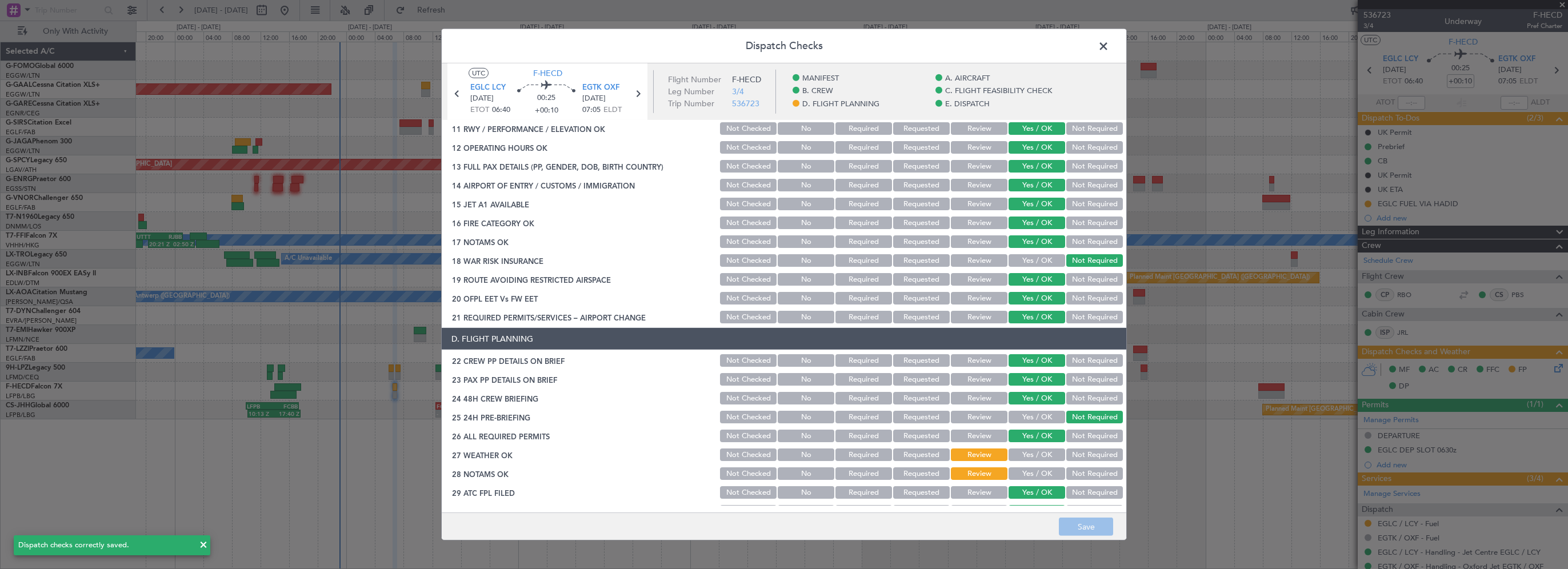
click at [1109, 44] on span at bounding box center [1109, 50] width 0 height 23
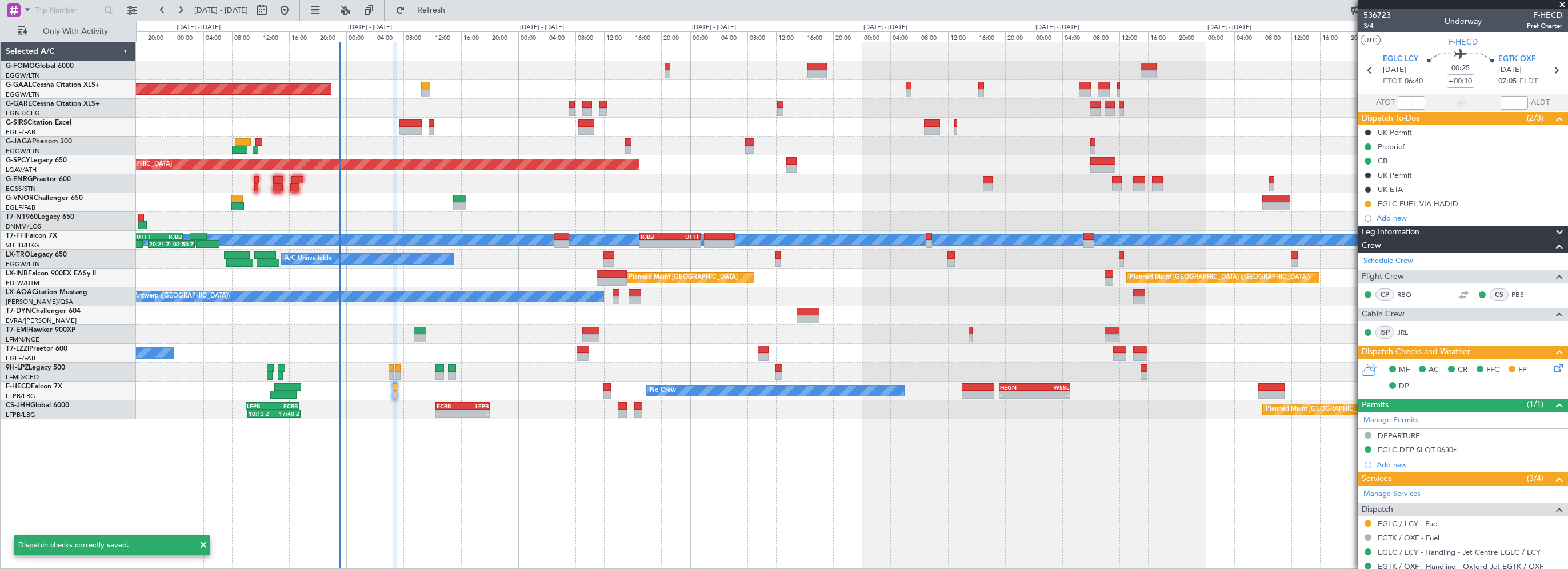
click at [502, 493] on div "06:10 Z 13:35 Z EGGW 06:00 Z KTEB 13:15 Z Planned [GEOGRAPHIC_DATA] Owner Plann…" at bounding box center [852, 305] width 1432 height 528
click at [456, 9] on span "Refresh" at bounding box center [432, 11] width 48 height 8
click at [559, 546] on div "06:10 Z 13:35 Z EGGW 06:00 Z KTEB 13:15 Z Planned [GEOGRAPHIC_DATA] Owner Plann…" at bounding box center [852, 305] width 1432 height 528
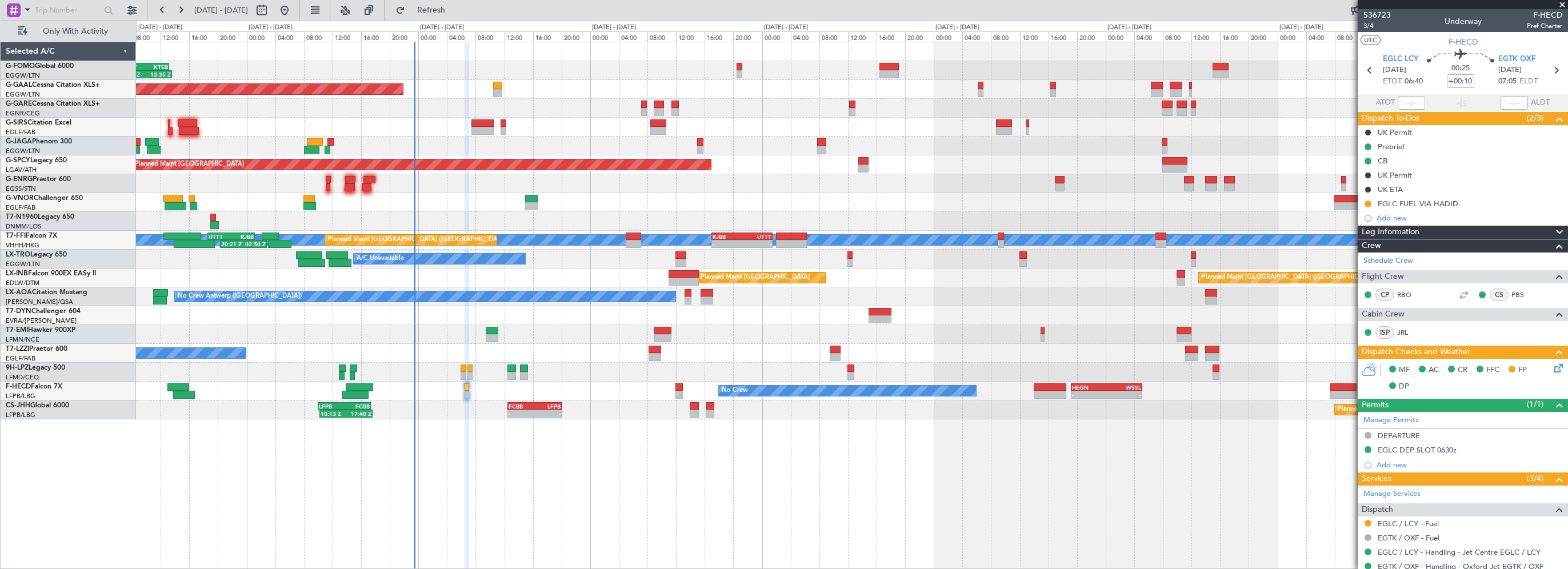
click at [555, 264] on div "A/C Unavailable Planned Maint [GEOGRAPHIC_DATA] ([GEOGRAPHIC_DATA])" at bounding box center [852, 258] width 1431 height 19
click at [451, 5] on button "Refresh" at bounding box center [424, 10] width 69 height 18
